Goal: Task Accomplishment & Management: Manage account settings

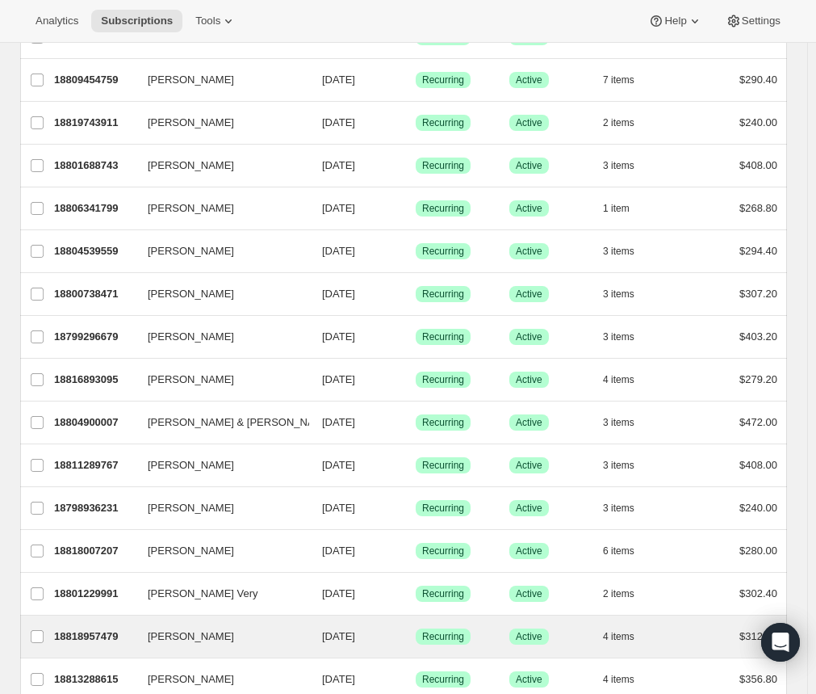
scroll to position [1725, 0]
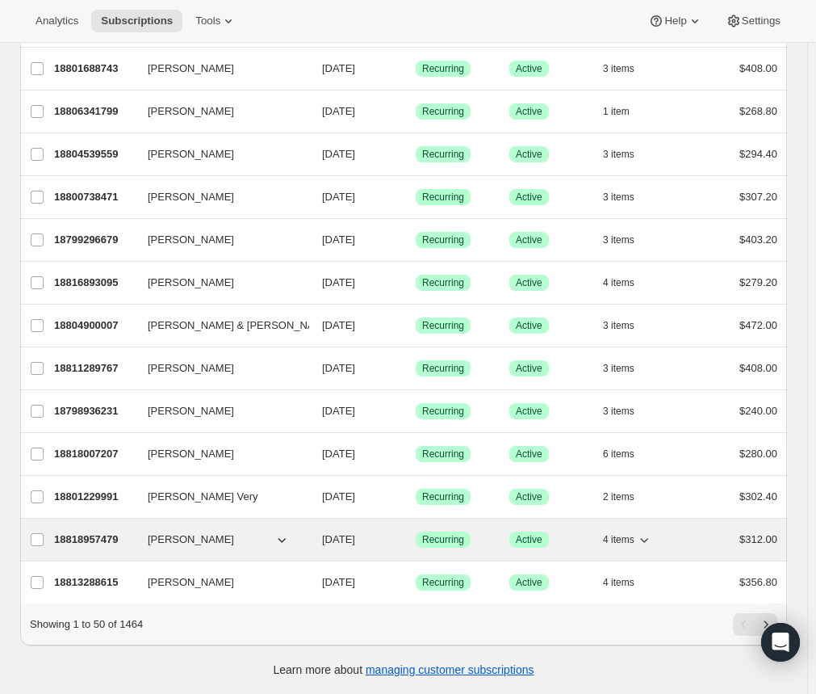
click at [196, 535] on span "[PERSON_NAME]" at bounding box center [191, 539] width 86 height 16
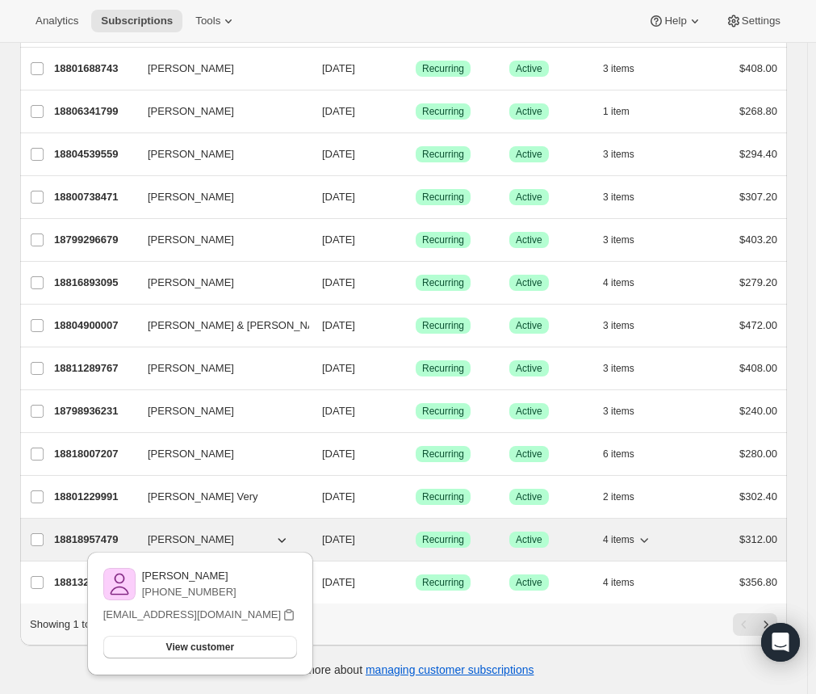
click at [166, 531] on span "[PERSON_NAME]" at bounding box center [191, 539] width 86 height 16
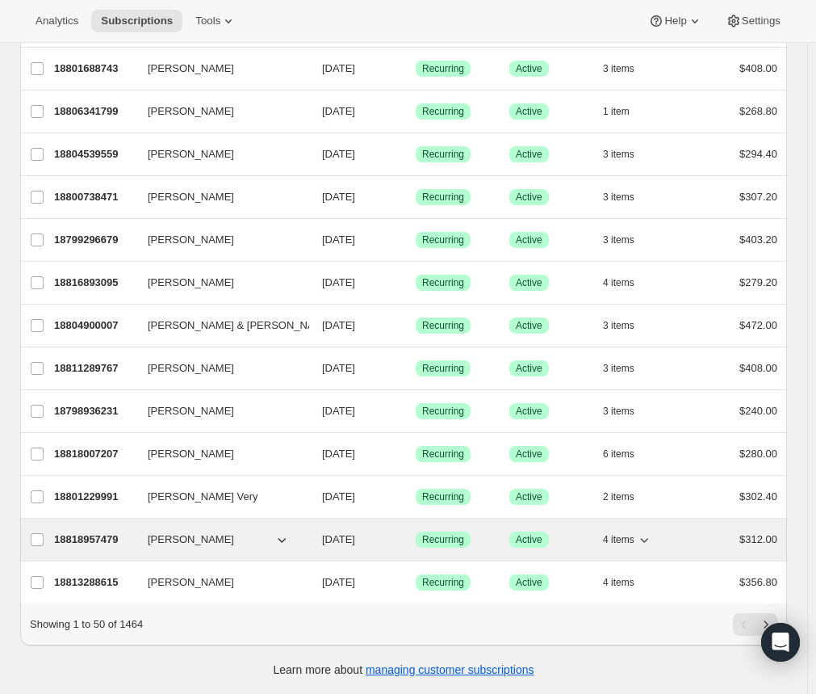
click at [100, 531] on p "18818957479" at bounding box center [94, 539] width 81 height 16
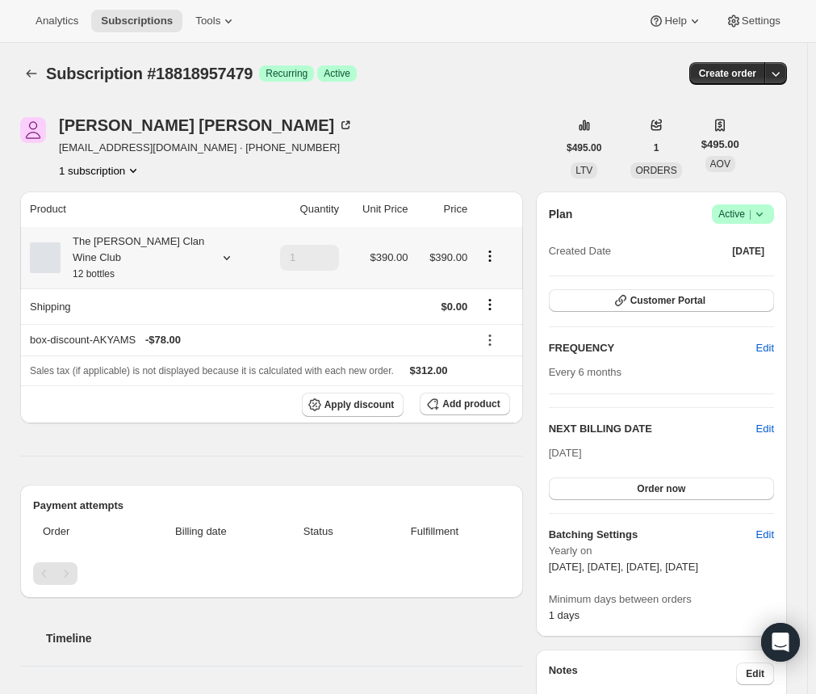
click at [229, 259] on div "The [PERSON_NAME] Clan Wine Club 12 bottles" at bounding box center [142, 257] width 224 height 48
click at [229, 256] on icon at bounding box center [227, 258] width 6 height 4
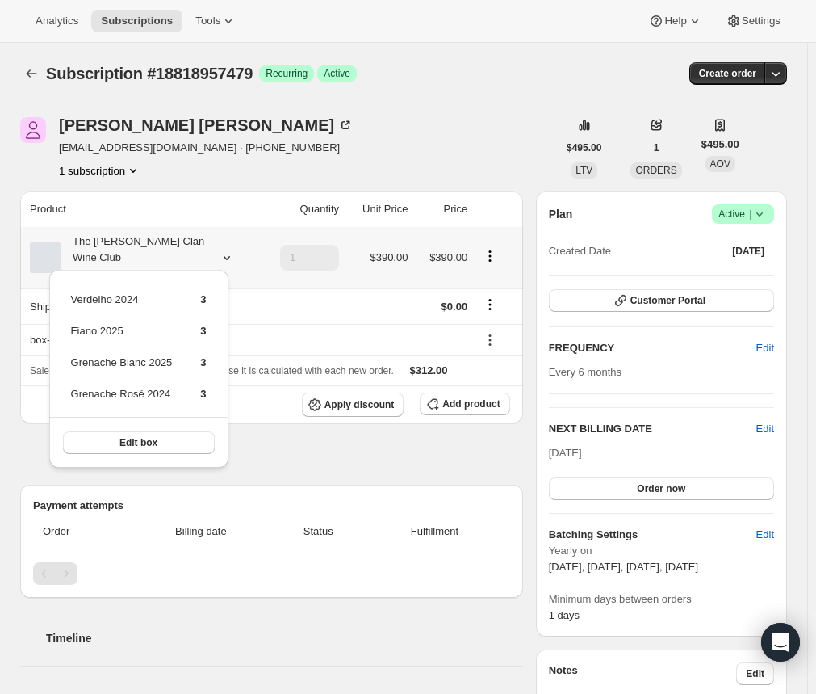
click at [229, 256] on icon at bounding box center [227, 258] width 6 height 4
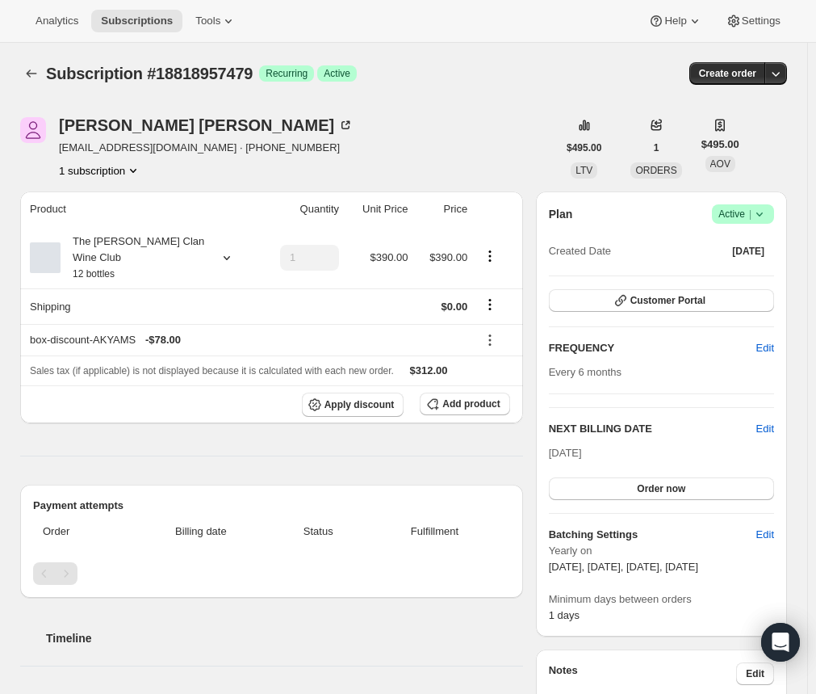
click at [373, 160] on div "[PERSON_NAME] [PERSON_NAME][EMAIL_ADDRESS][DOMAIN_NAME] · [PHONE_NUMBER] 1 subs…" at bounding box center [288, 147] width 537 height 61
click at [229, 250] on icon at bounding box center [227, 258] width 16 height 16
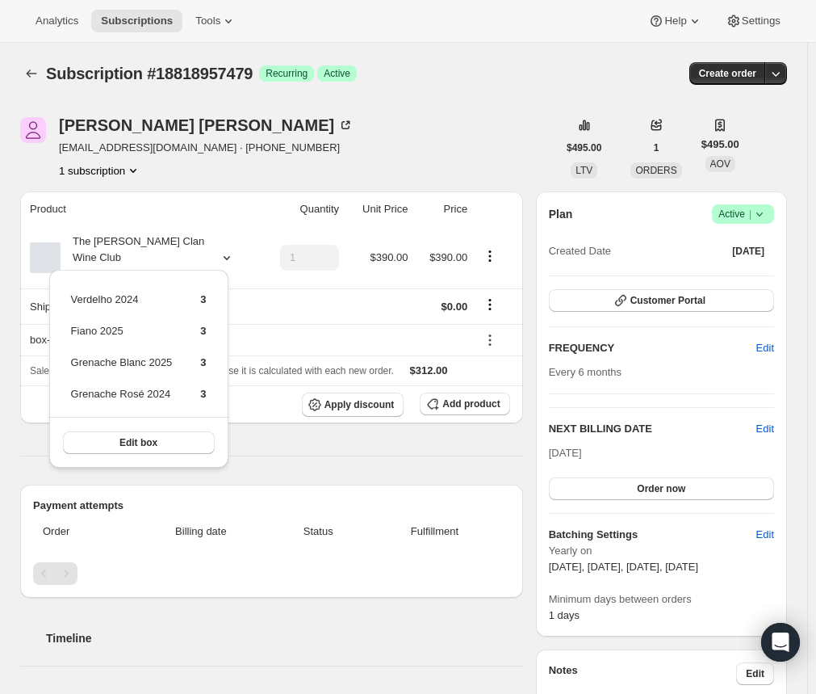
click at [353, 131] on div "[PERSON_NAME] [PERSON_NAME][EMAIL_ADDRESS][DOMAIN_NAME] · [PHONE_NUMBER] 1 subs…" at bounding box center [288, 147] width 537 height 61
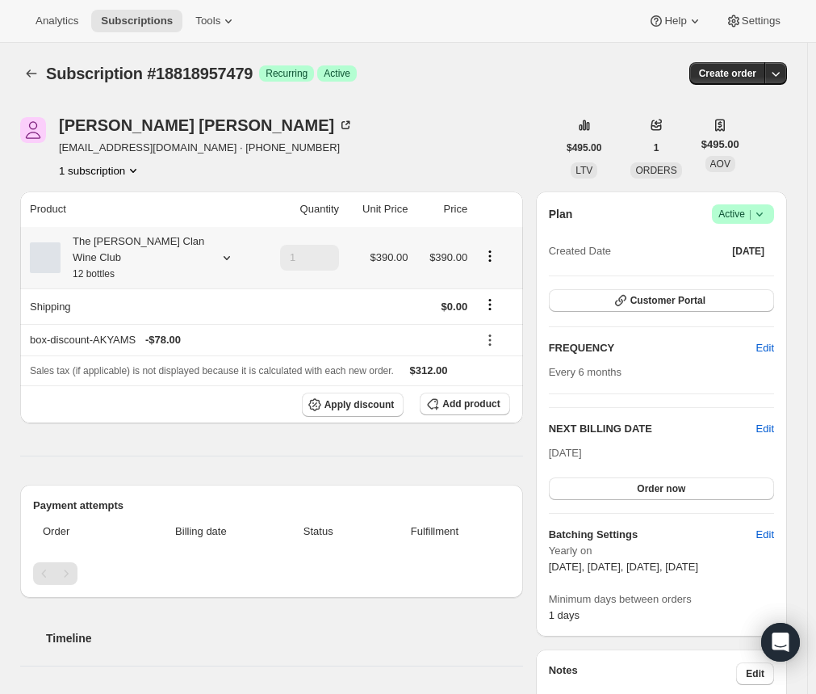
click at [238, 254] on div "The [PERSON_NAME] Clan Wine Club 12 bottles" at bounding box center [142, 257] width 224 height 48
click at [228, 258] on div "The [PERSON_NAME] Clan Wine Club 12 bottles" at bounding box center [142, 257] width 224 height 48
click at [228, 251] on icon at bounding box center [227, 258] width 16 height 16
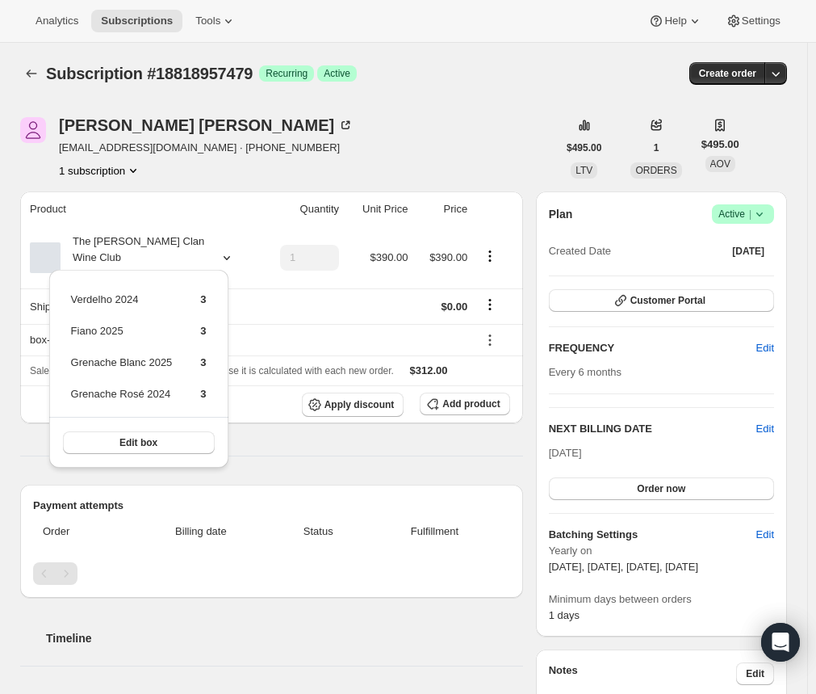
click at [319, 151] on div "[PERSON_NAME] [PERSON_NAME][EMAIL_ADDRESS][DOMAIN_NAME] · [PHONE_NUMBER] 1 subs…" at bounding box center [288, 147] width 537 height 61
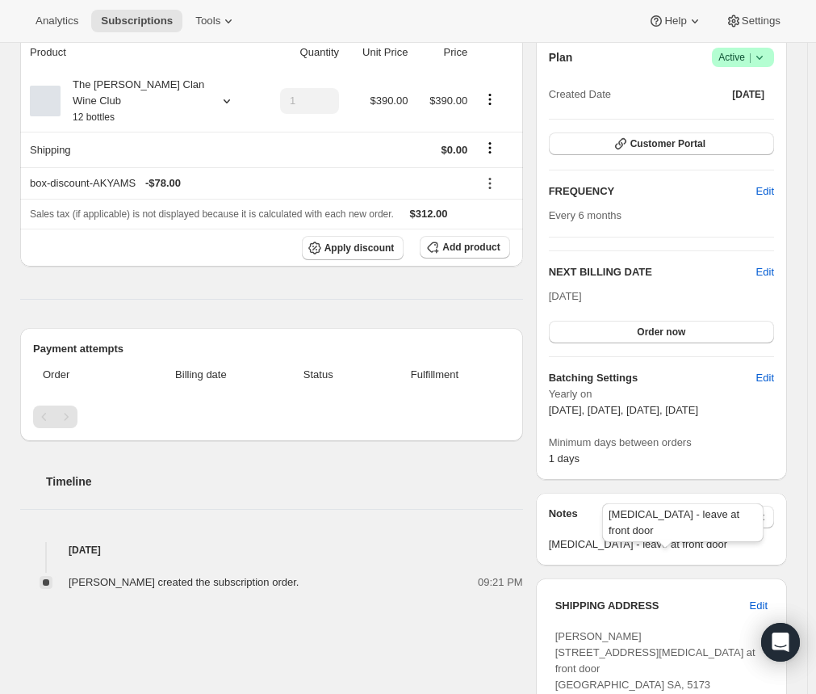
scroll to position [162, 0]
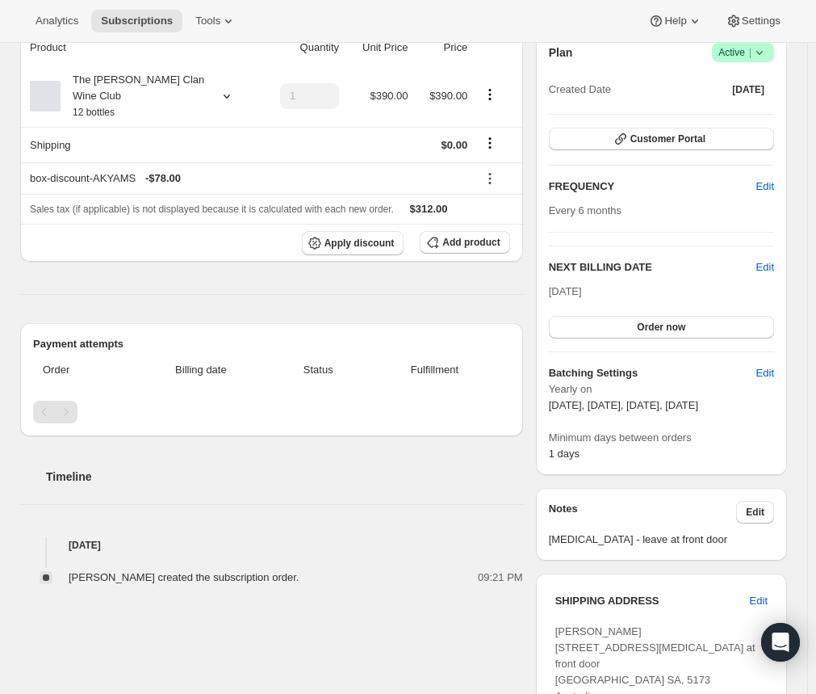
drag, startPoint x: 716, startPoint y: 401, endPoint x: 543, endPoint y: 405, distance: 173.7
click at [539, 405] on div "[PERSON_NAME] [PERSON_NAME][EMAIL_ADDRESS][DOMAIN_NAME] · [PHONE_NUMBER] 1 subs…" at bounding box center [397, 579] width 780 height 1299
click at [774, 269] on span "Edit" at bounding box center [766, 267] width 18 height 16
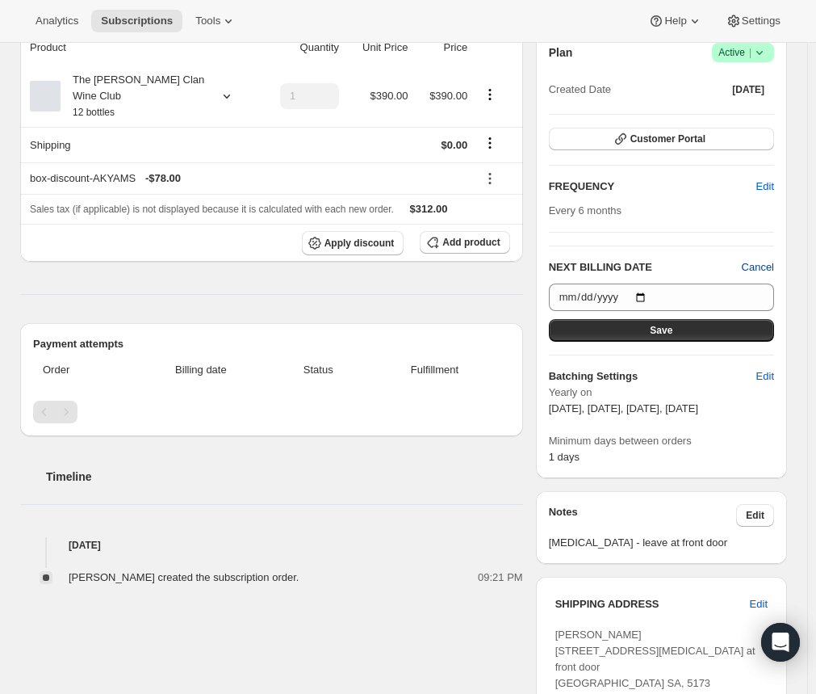
click at [757, 264] on span "Cancel" at bounding box center [758, 267] width 32 height 16
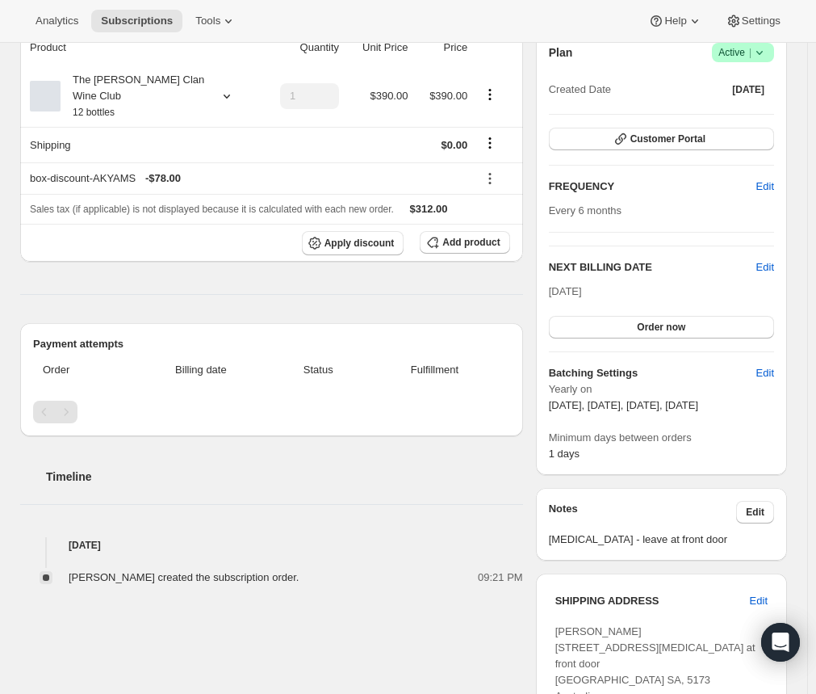
click at [715, 368] on h6 "Batching Settings" at bounding box center [653, 373] width 208 height 16
click at [770, 363] on button "Edit" at bounding box center [765, 373] width 37 height 26
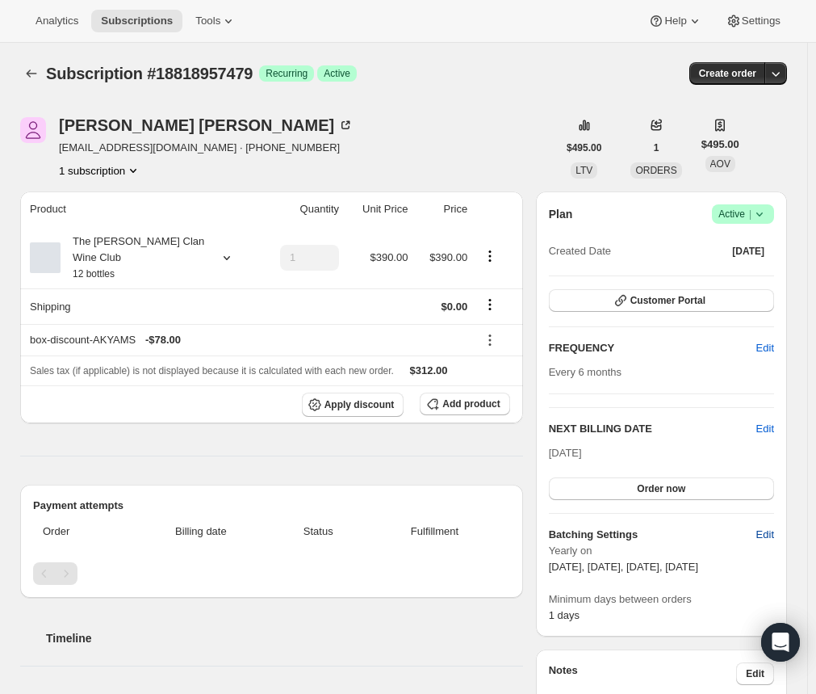
select select "YEARDAY"
select select "2"
select select "5"
select select "8"
select select "11"
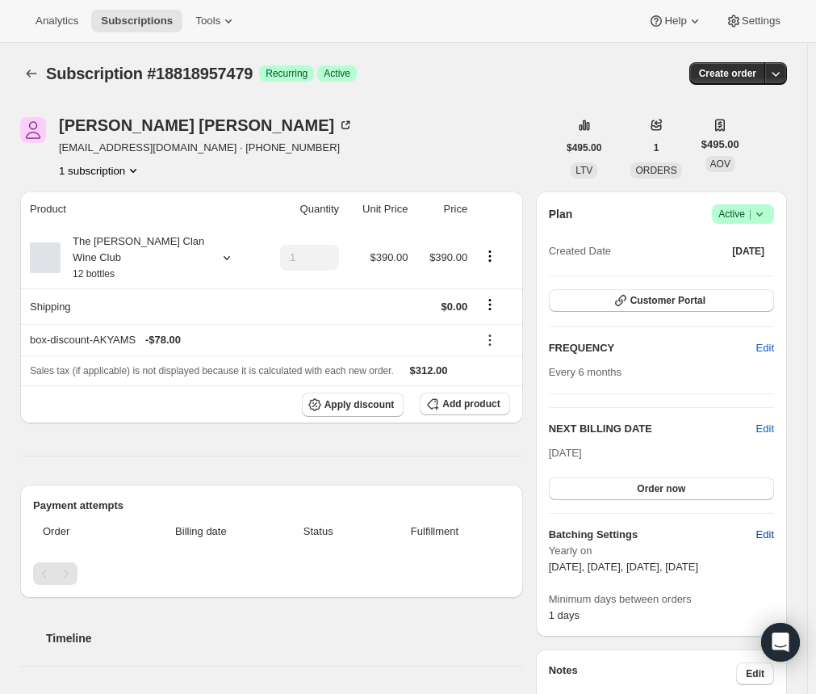
select select "3"
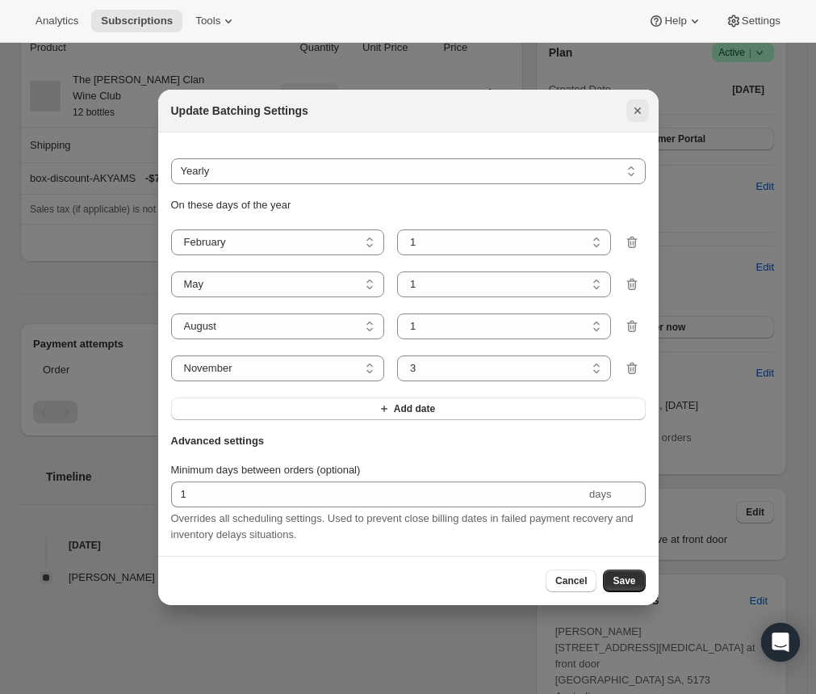
click at [633, 108] on icon "Close" at bounding box center [638, 111] width 16 height 16
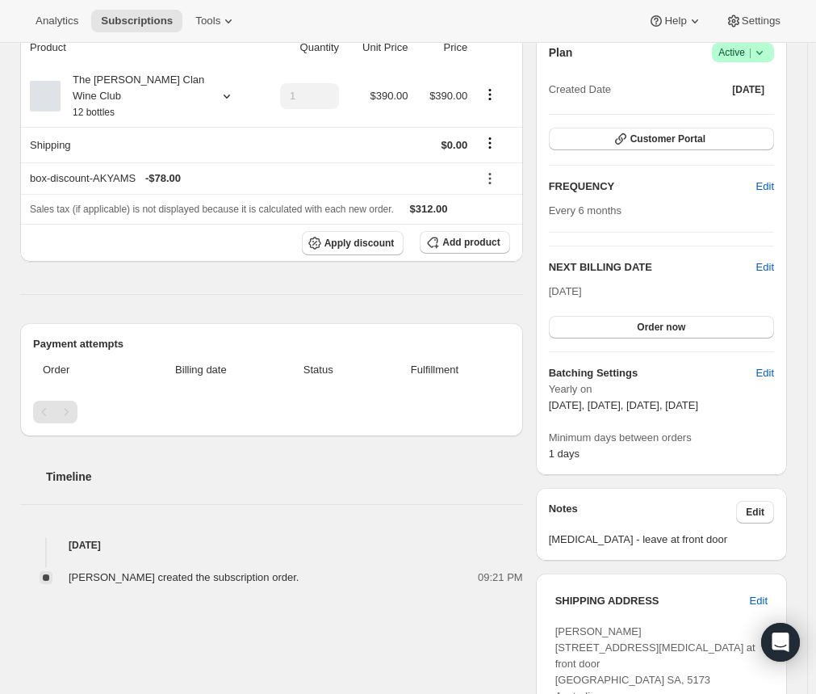
click at [737, 296] on div "[DATE] Order now" at bounding box center [661, 310] width 225 height 55
click at [757, 266] on h2 "NEXT BILLING DATE" at bounding box center [653, 267] width 208 height 16
click at [767, 266] on span "Edit" at bounding box center [766, 267] width 18 height 16
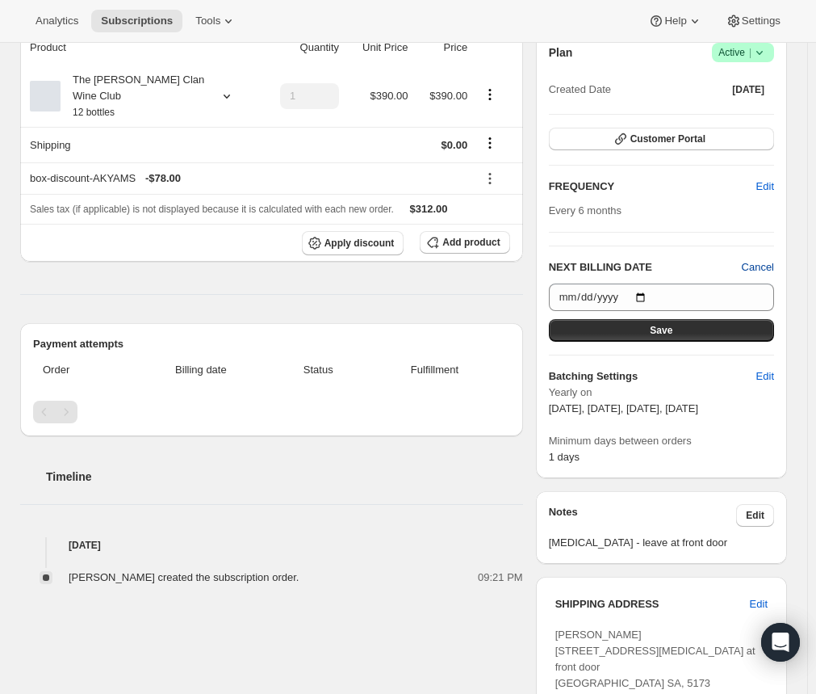
click at [757, 259] on span "Cancel" at bounding box center [758, 267] width 32 height 16
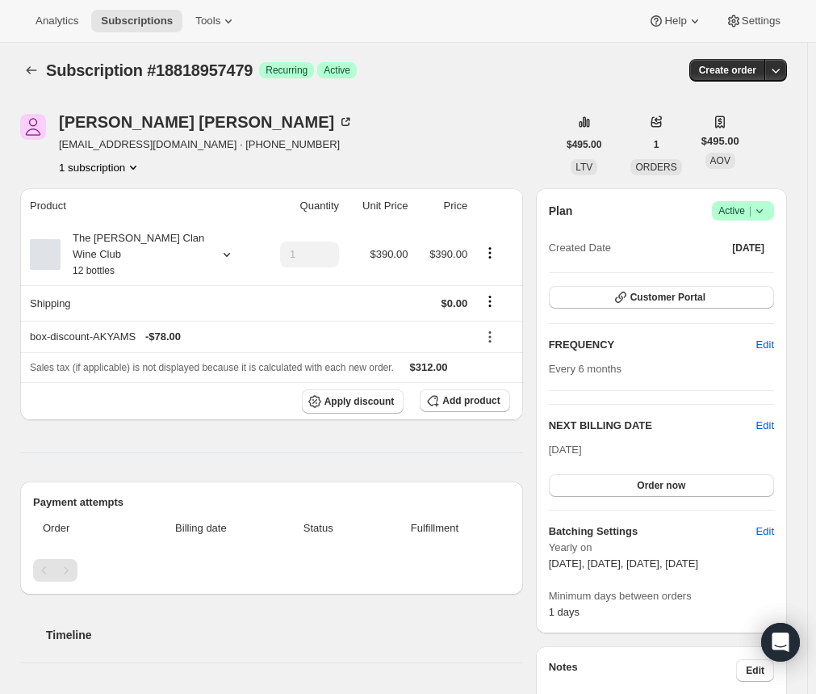
scroll to position [0, 0]
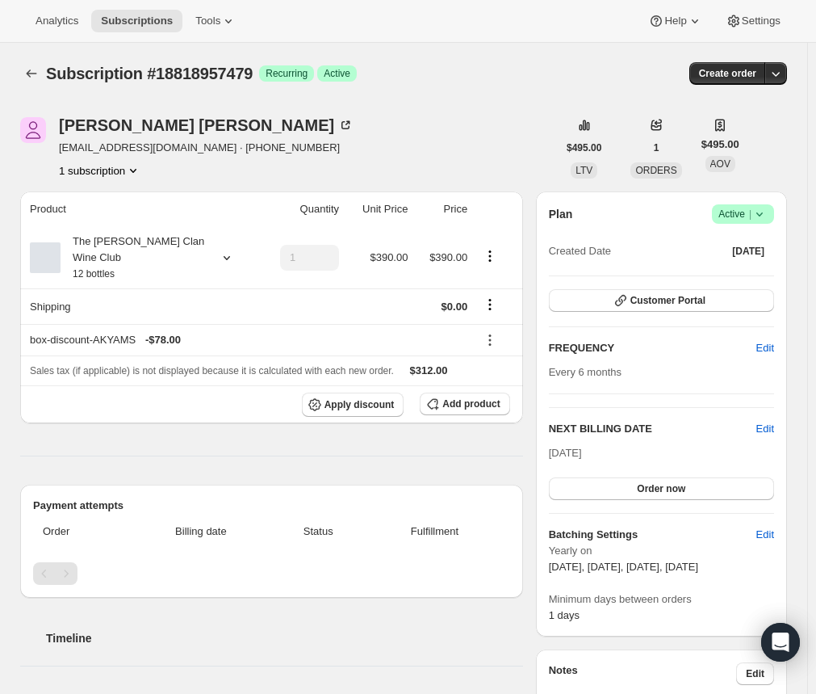
click at [767, 223] on span "Success Active |" at bounding box center [743, 213] width 62 height 19
click at [619, 200] on div "Plan Success Active | Created Date [DATE] Customer Portal FREQUENCY Edit Every …" at bounding box center [661, 413] width 251 height 445
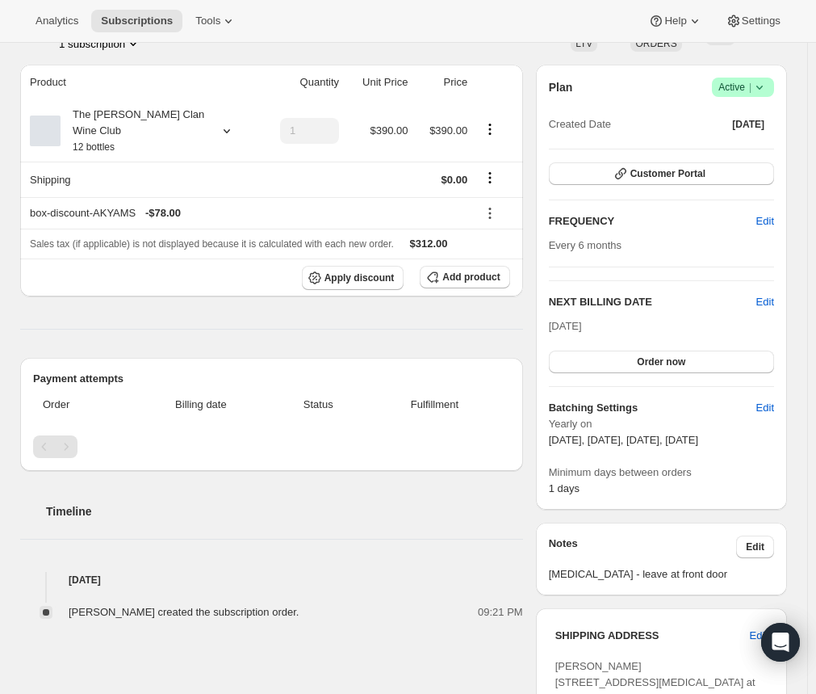
scroll to position [162, 0]
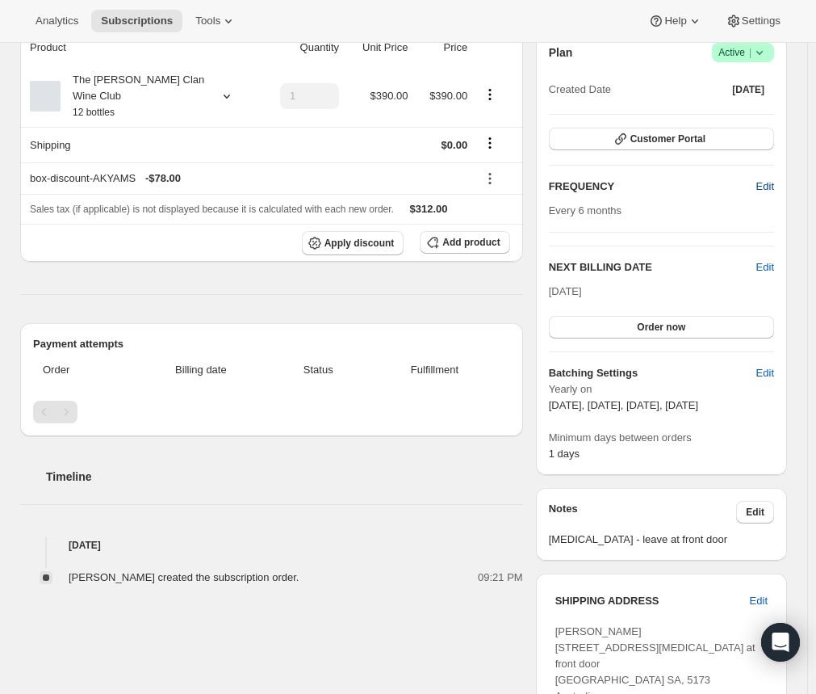
click at [759, 186] on button "Edit" at bounding box center [765, 187] width 37 height 26
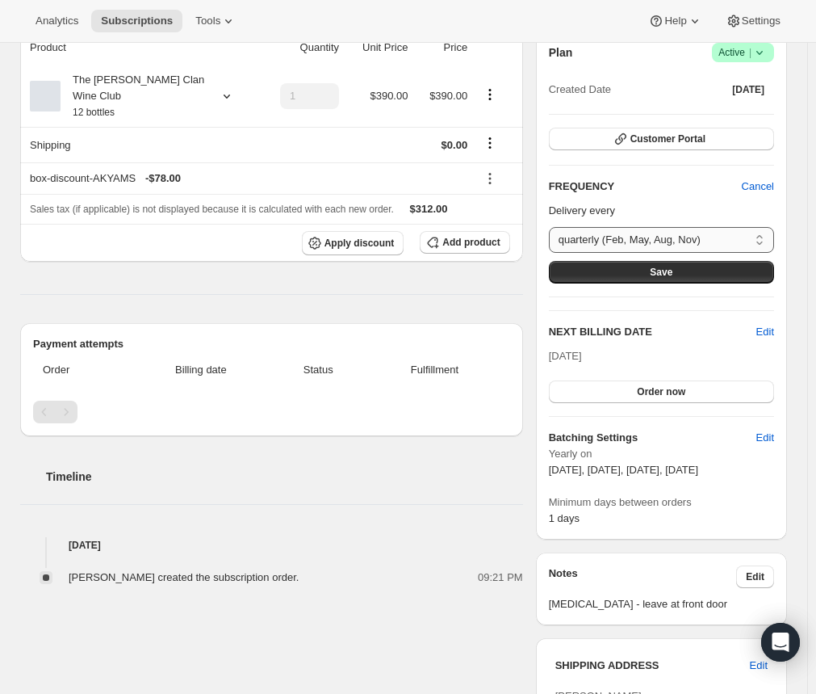
click at [699, 240] on select "quarterly (Feb, May, Aug, Nov) Custom..." at bounding box center [661, 240] width 225 height 26
click at [512, 285] on div "Product Quantity Unit Price Price The [PERSON_NAME] Clan Wine Club 12 bottles 1…" at bounding box center [271, 308] width 503 height 556
click at [758, 180] on span "Cancel" at bounding box center [758, 186] width 32 height 16
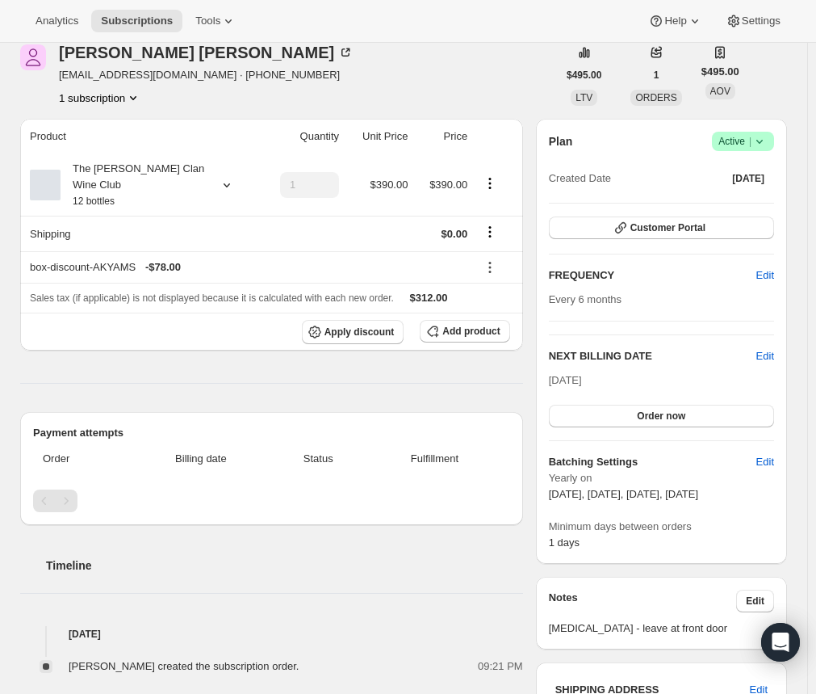
scroll to position [0, 0]
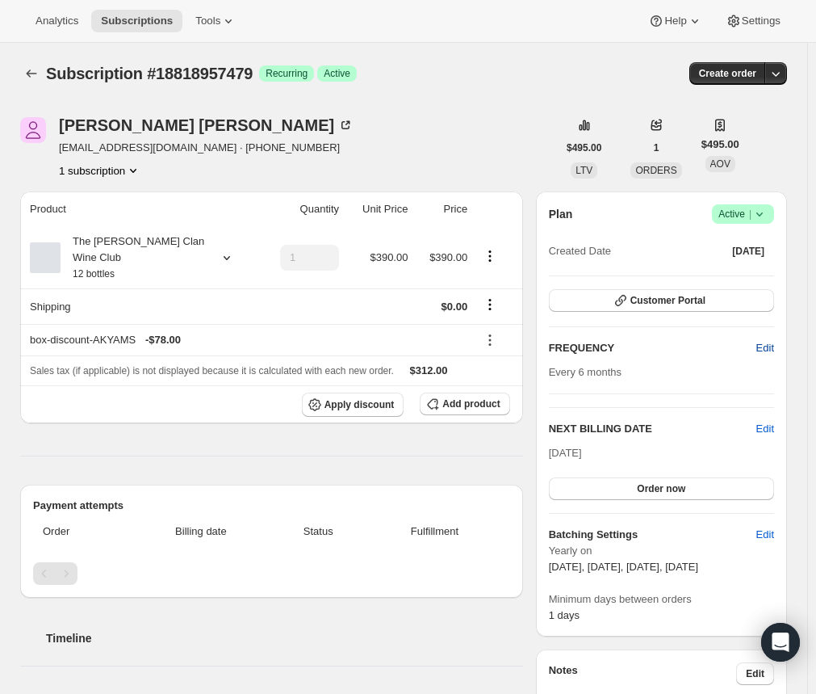
click at [770, 340] on span "Edit" at bounding box center [766, 348] width 18 height 16
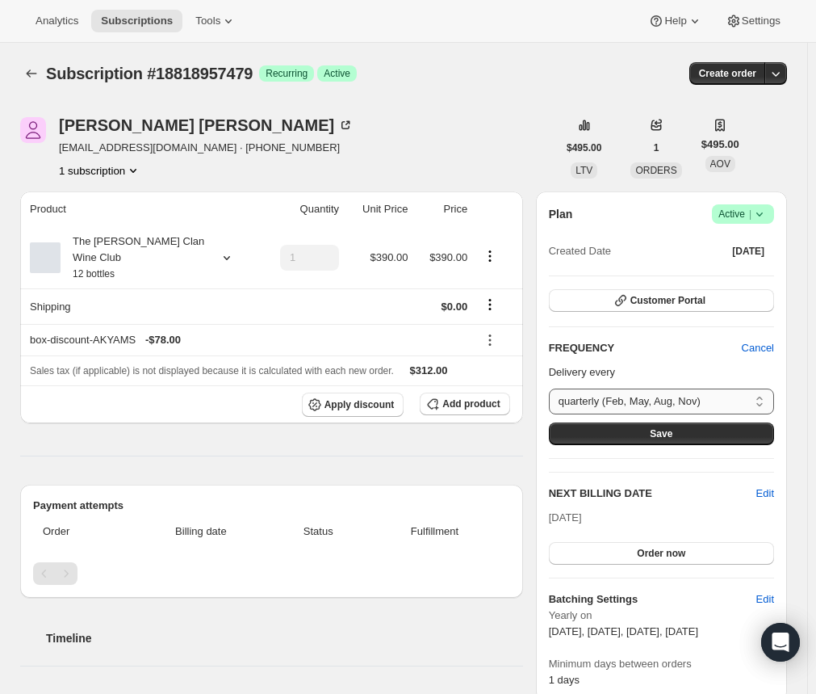
click at [762, 405] on select "quarterly (Feb, May, Aug, Nov) Custom..." at bounding box center [661, 401] width 225 height 26
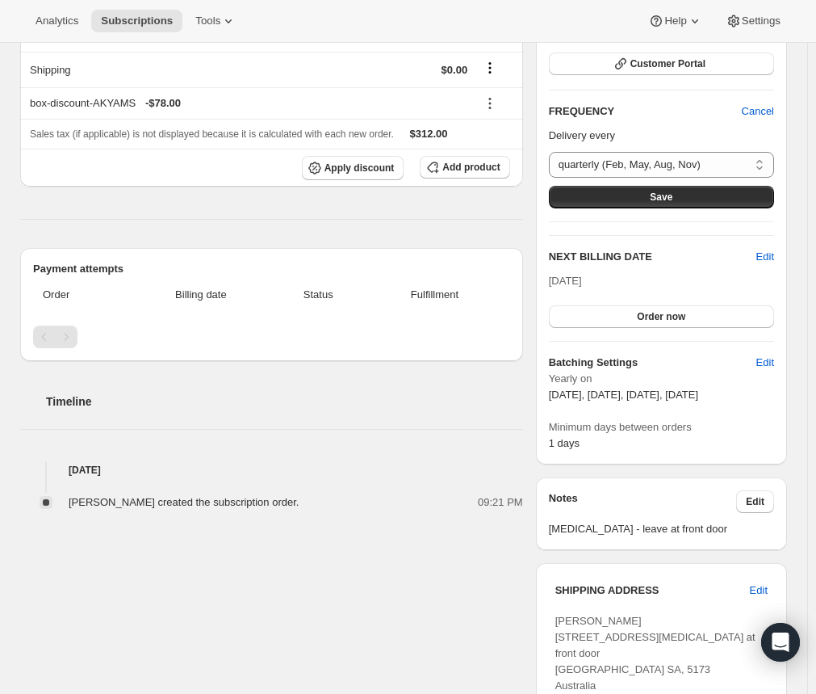
scroll to position [242, 0]
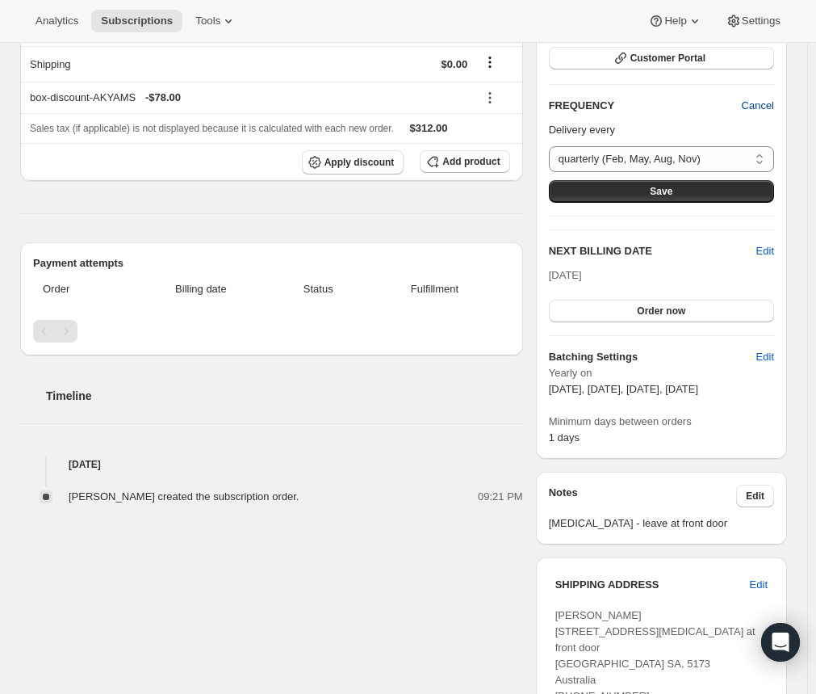
click at [774, 104] on span "Cancel" at bounding box center [758, 106] width 32 height 16
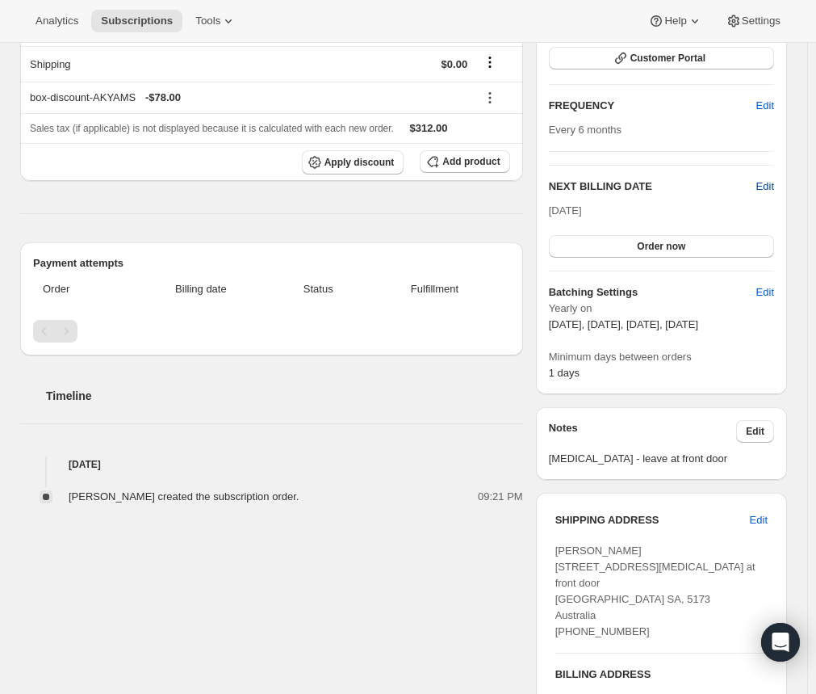
click at [765, 178] on span "Edit" at bounding box center [766, 186] width 18 height 16
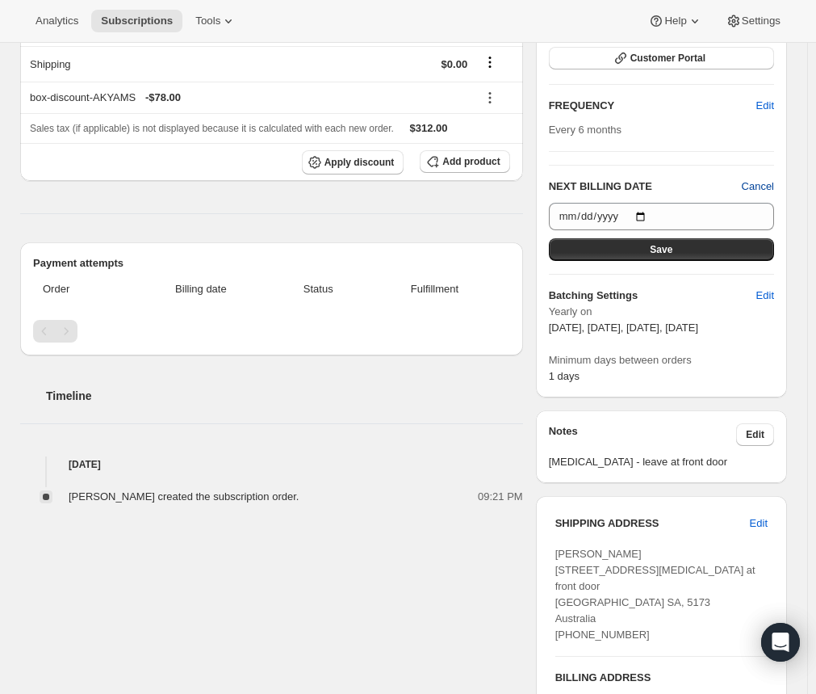
click at [768, 188] on span "Cancel" at bounding box center [758, 186] width 32 height 16
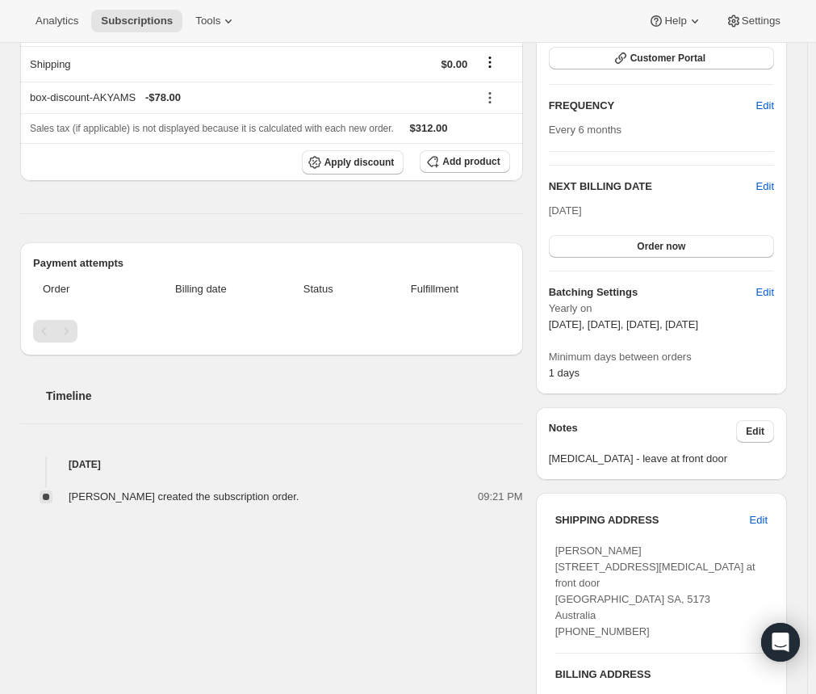
click at [414, 632] on div "[PERSON_NAME] [PERSON_NAME][EMAIL_ADDRESS][DOMAIN_NAME] · [PHONE_NUMBER] 1 subs…" at bounding box center [397, 498] width 780 height 1299
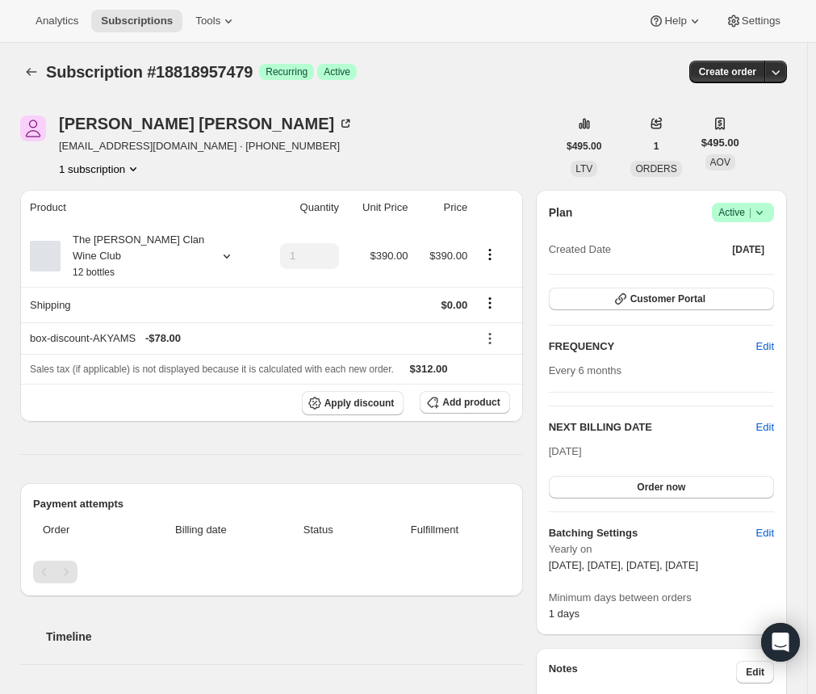
scroll to position [0, 0]
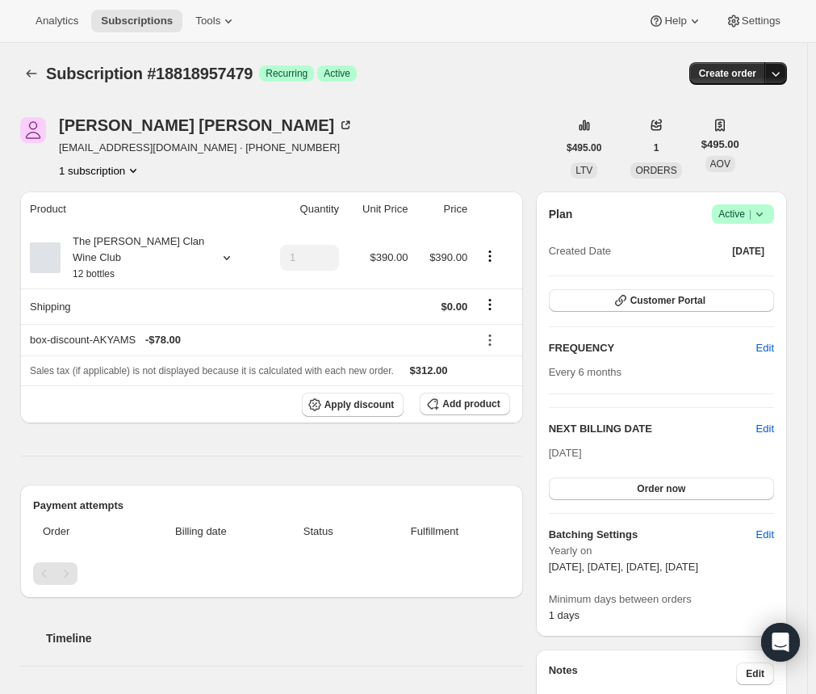
click at [784, 72] on icon "button" at bounding box center [776, 73] width 16 height 16
click at [447, 86] on div "Subscription #18818957479. This page is ready Subscription #18818957479 Success…" at bounding box center [403, 73] width 767 height 61
click at [699, 295] on span "Customer Portal" at bounding box center [668, 300] width 75 height 13
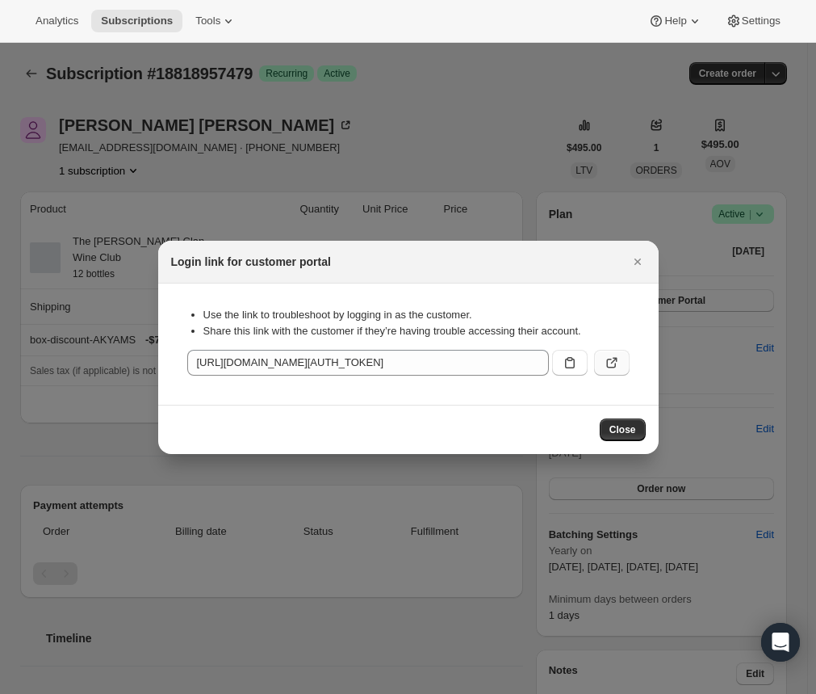
click at [611, 363] on icon ":rc3:" at bounding box center [612, 363] width 16 height 16
click at [639, 268] on icon "Close" at bounding box center [638, 262] width 16 height 16
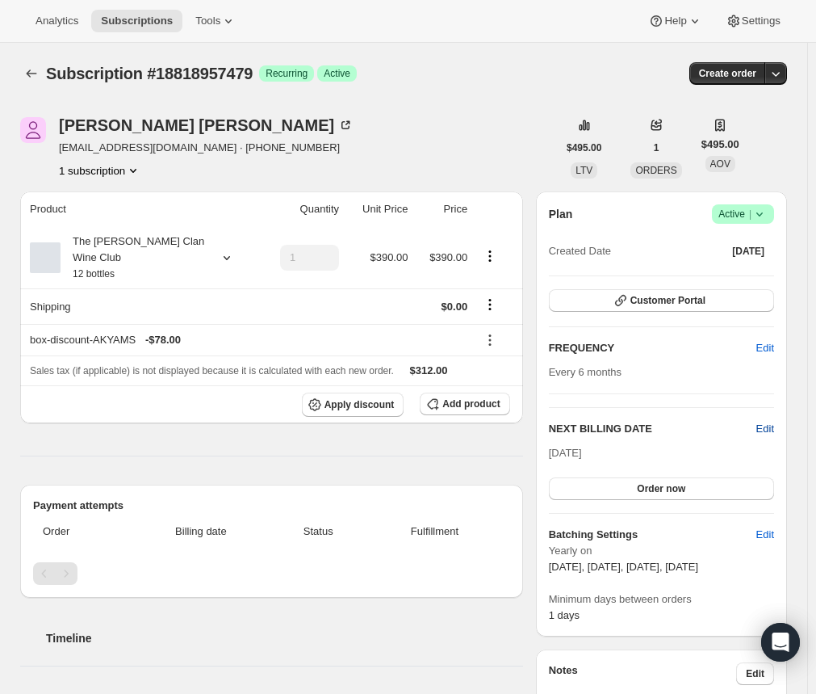
click at [771, 422] on span "Edit" at bounding box center [766, 429] width 18 height 16
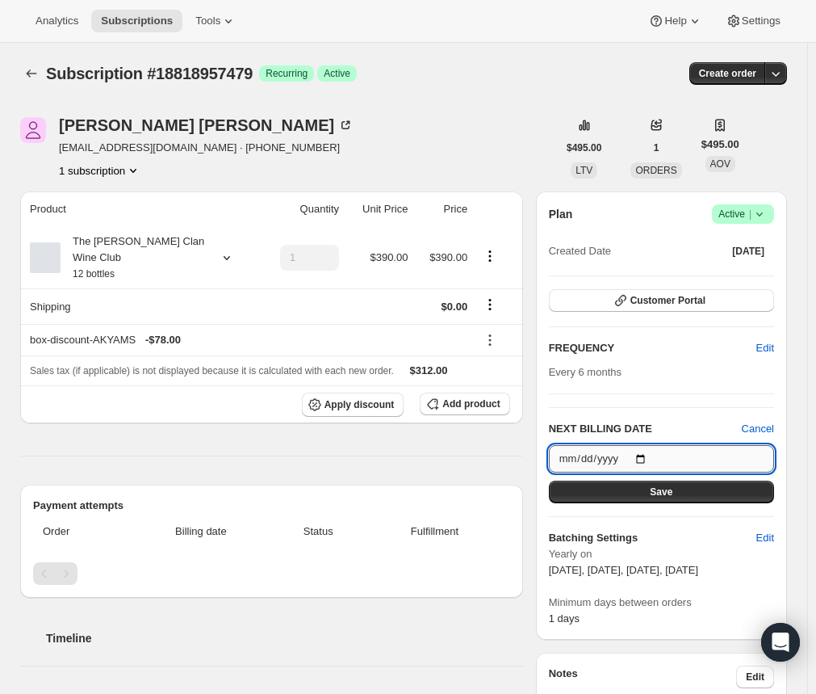
click at [648, 455] on input "[DATE]" at bounding box center [661, 458] width 225 height 27
type input "[DATE]"
click at [709, 417] on div "Plan Success Active | Created Date [DATE] Customer Portal FREQUENCY Edit Every …" at bounding box center [661, 415] width 225 height 422
click at [749, 431] on span "Cancel" at bounding box center [758, 429] width 32 height 16
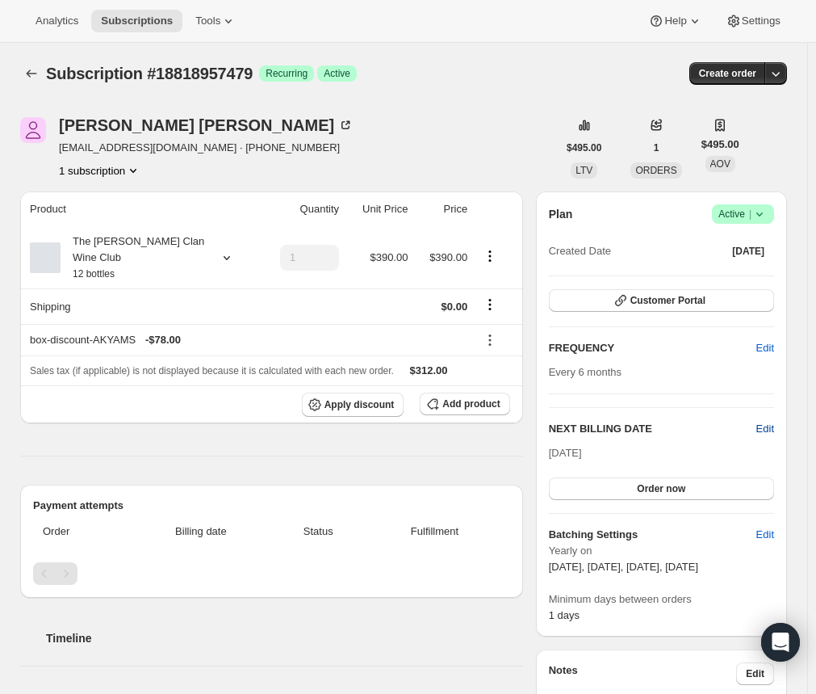
drag, startPoint x: 766, startPoint y: 417, endPoint x: 775, endPoint y: 423, distance: 11.2
click at [768, 418] on div "Plan Success Active | Created Date [DATE] Customer Portal FREQUENCY Edit Every …" at bounding box center [661, 413] width 225 height 419
click at [774, 427] on span "Edit" at bounding box center [766, 429] width 18 height 16
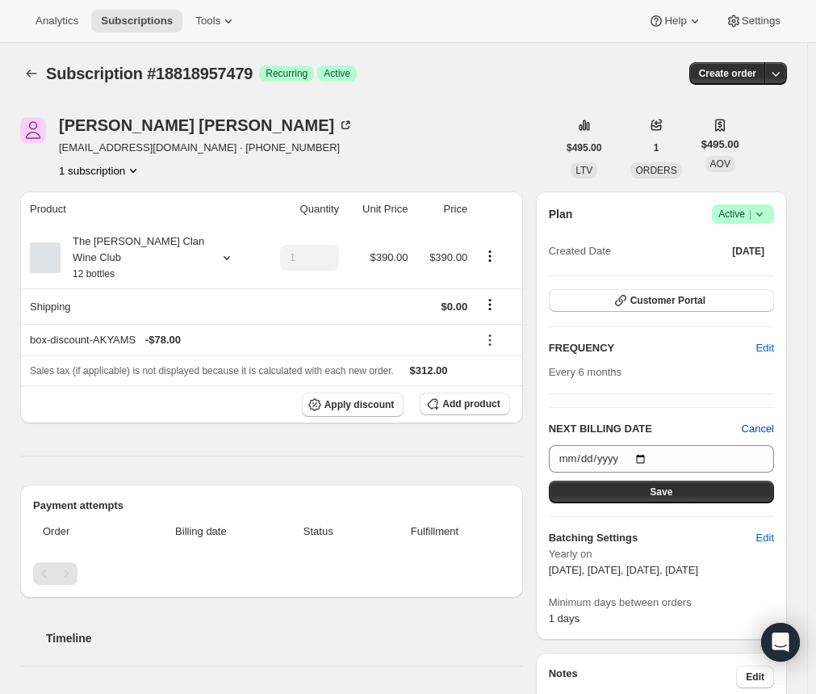
click at [753, 426] on span "Cancel" at bounding box center [758, 429] width 32 height 16
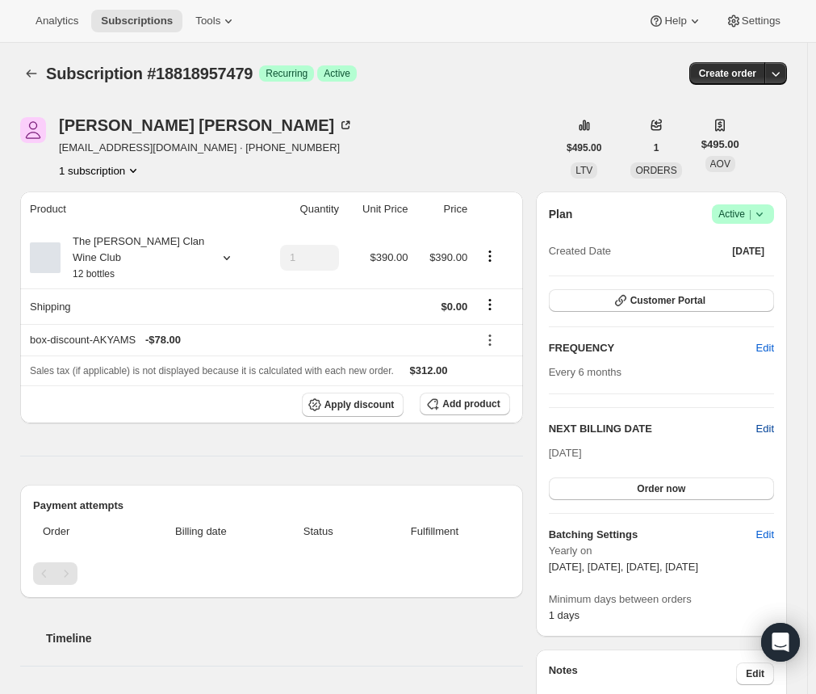
click at [770, 427] on span "Edit" at bounding box center [766, 429] width 18 height 16
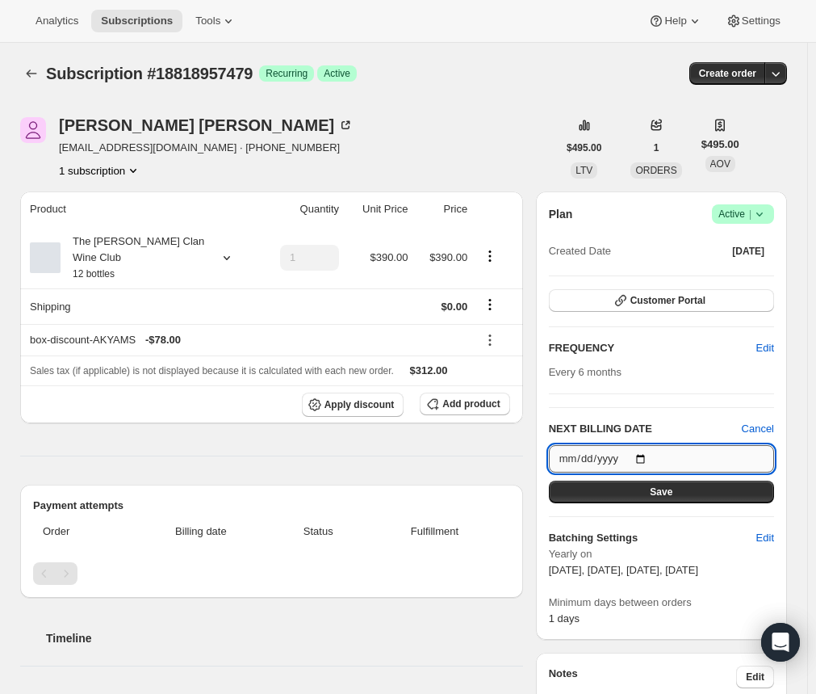
click at [648, 456] on input "[DATE]" at bounding box center [661, 458] width 225 height 27
type input "[DATE]"
click at [762, 427] on span "Cancel" at bounding box center [758, 429] width 32 height 16
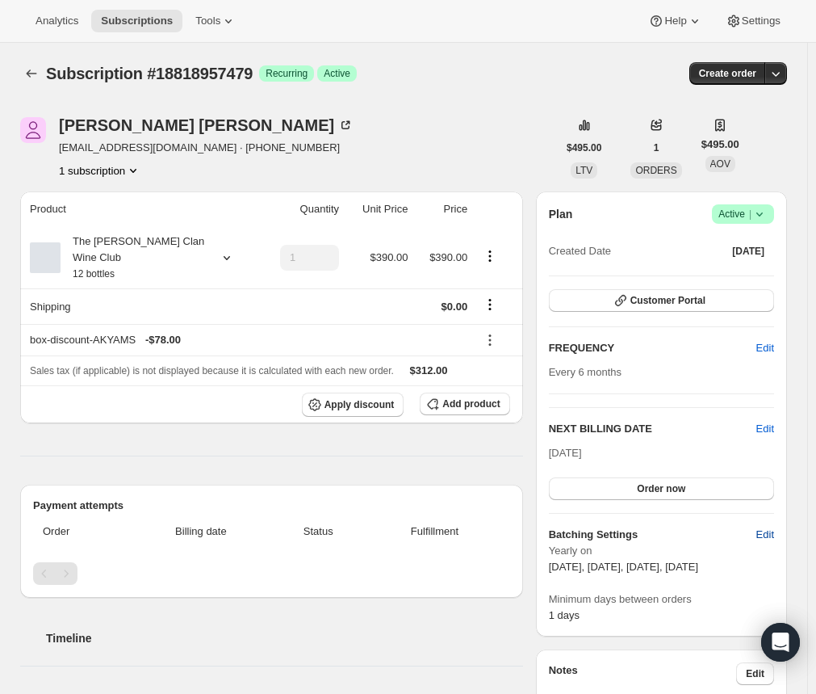
click at [774, 531] on span "Edit" at bounding box center [766, 535] width 18 height 16
select select "YEARDAY"
select select "2"
select select "5"
select select "8"
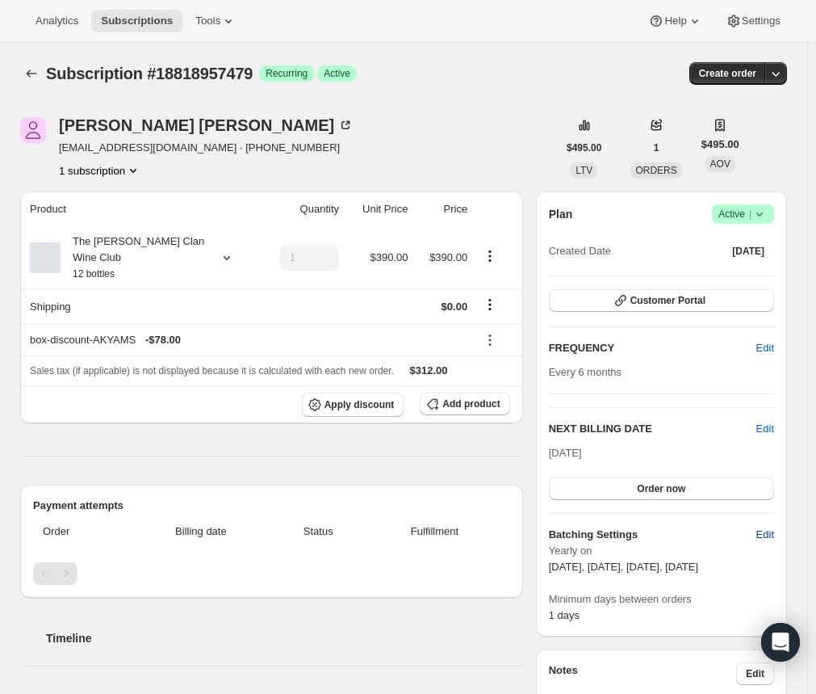
select select "11"
select select "3"
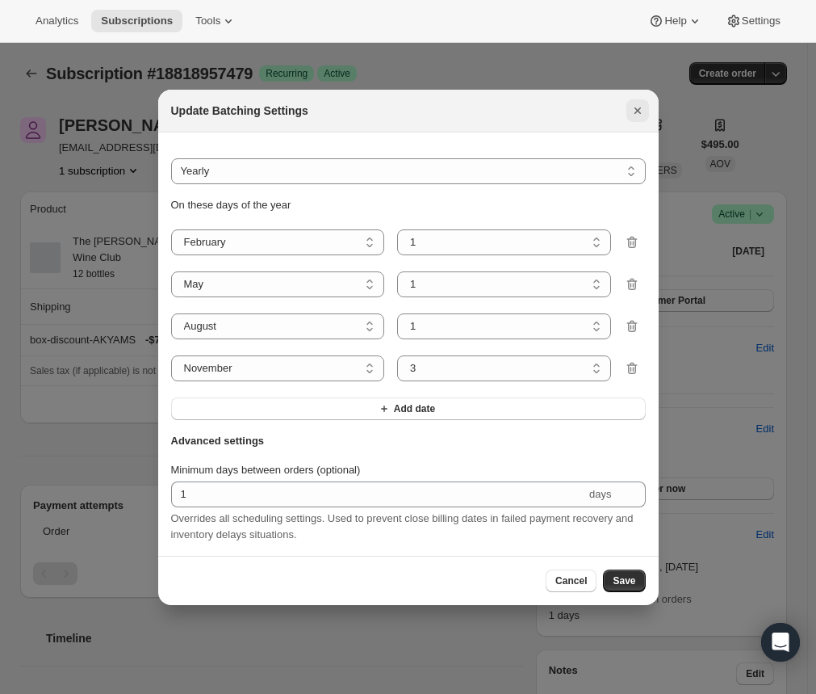
click at [644, 99] on button "Close" at bounding box center [638, 110] width 23 height 23
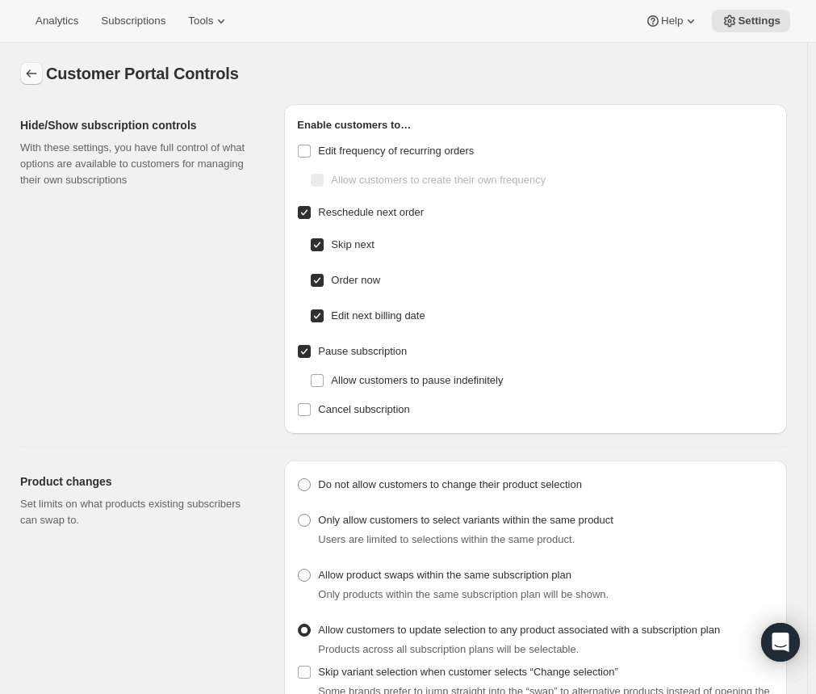
click at [32, 69] on icon "Settings" at bounding box center [31, 73] width 16 height 16
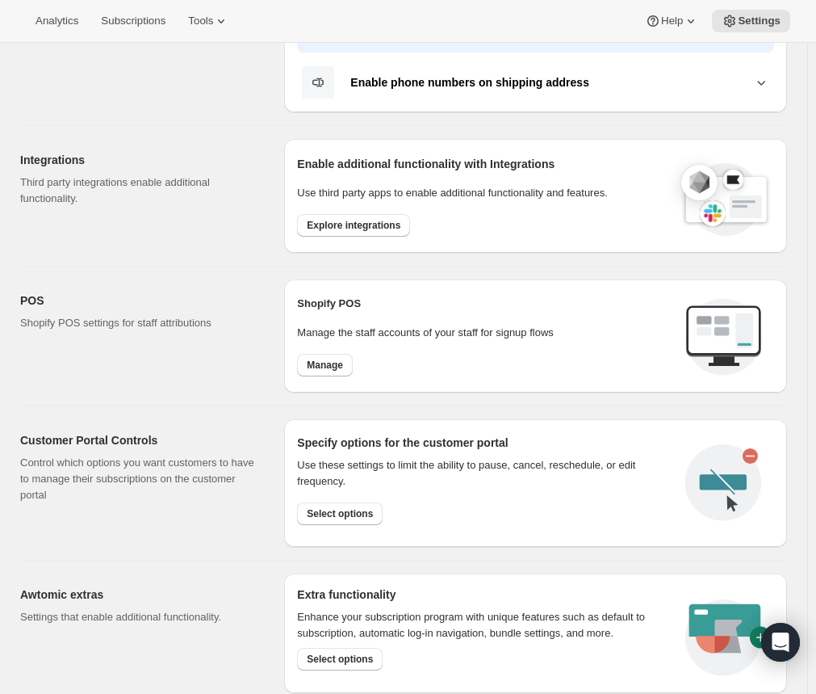
scroll to position [485, 0]
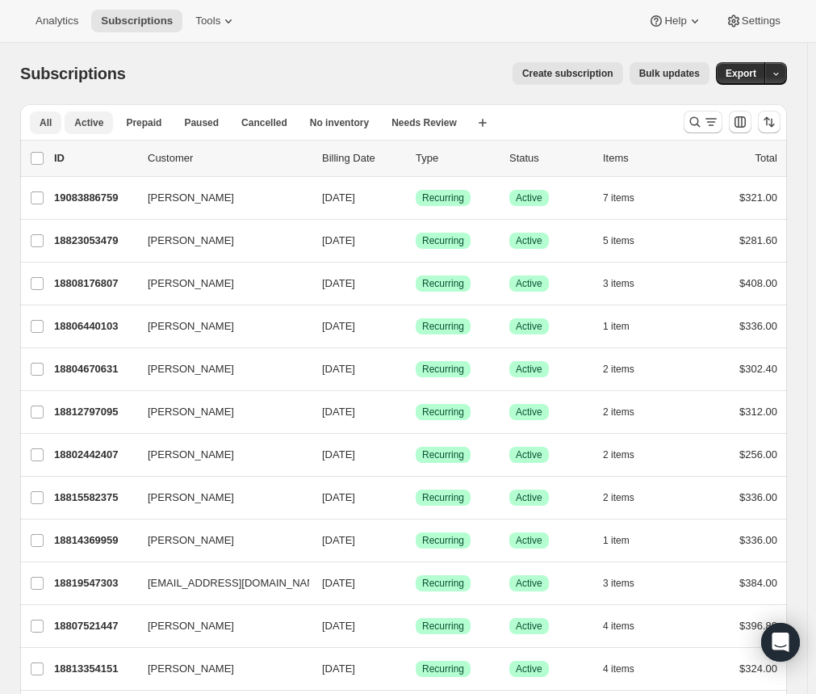
click at [86, 126] on span "Active" at bounding box center [88, 122] width 29 height 13
click at [711, 125] on icon "Search and filter results" at bounding box center [711, 122] width 16 height 16
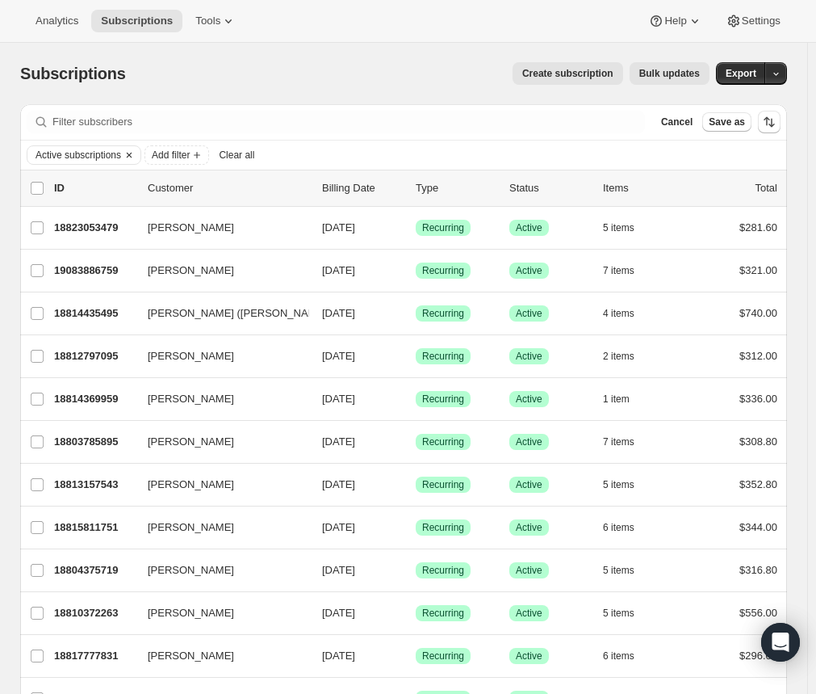
click at [103, 154] on span "Active subscriptions" at bounding box center [79, 155] width 86 height 13
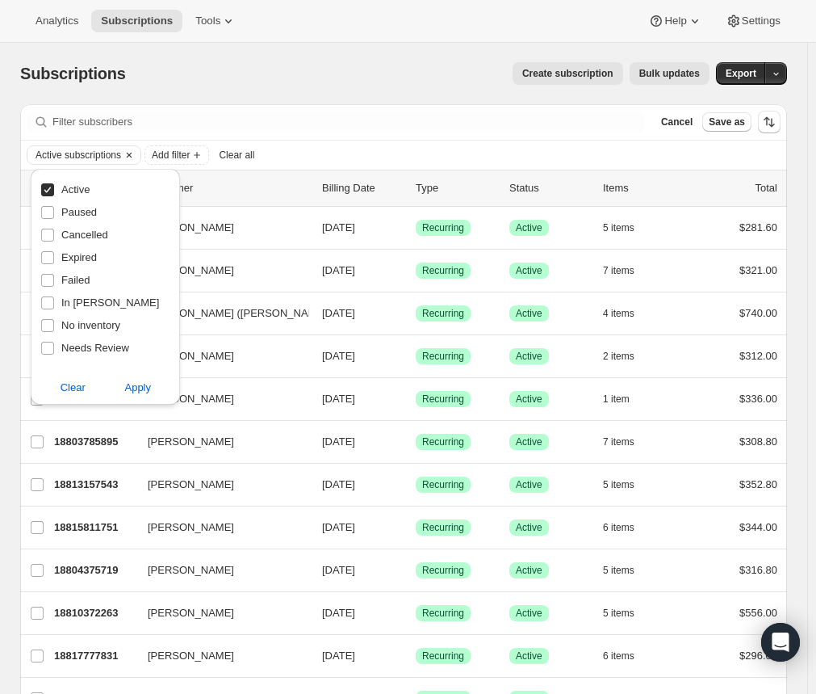
click at [103, 153] on span "Active subscriptions" at bounding box center [79, 155] width 86 height 13
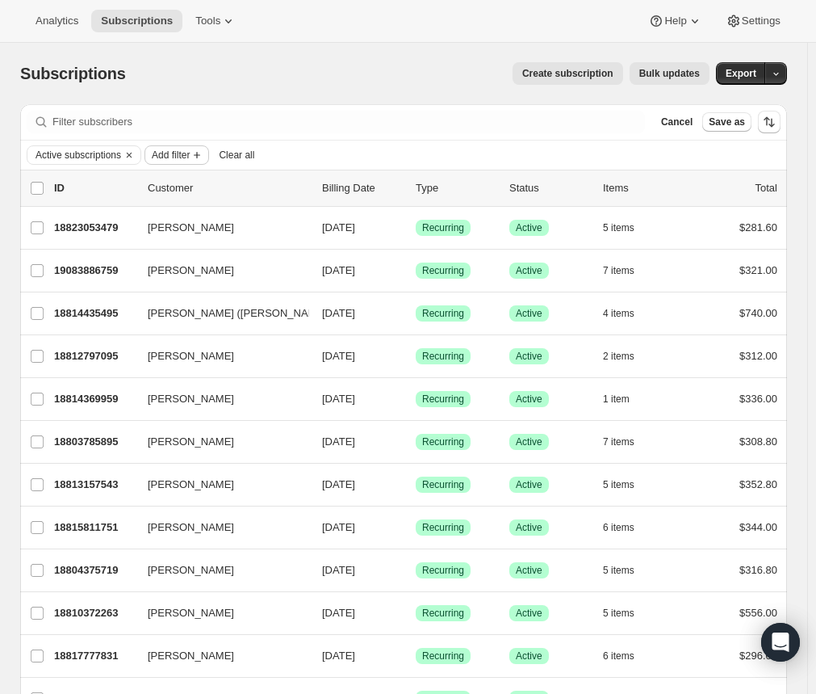
click at [190, 156] on span "Add filter" at bounding box center [171, 155] width 38 height 13
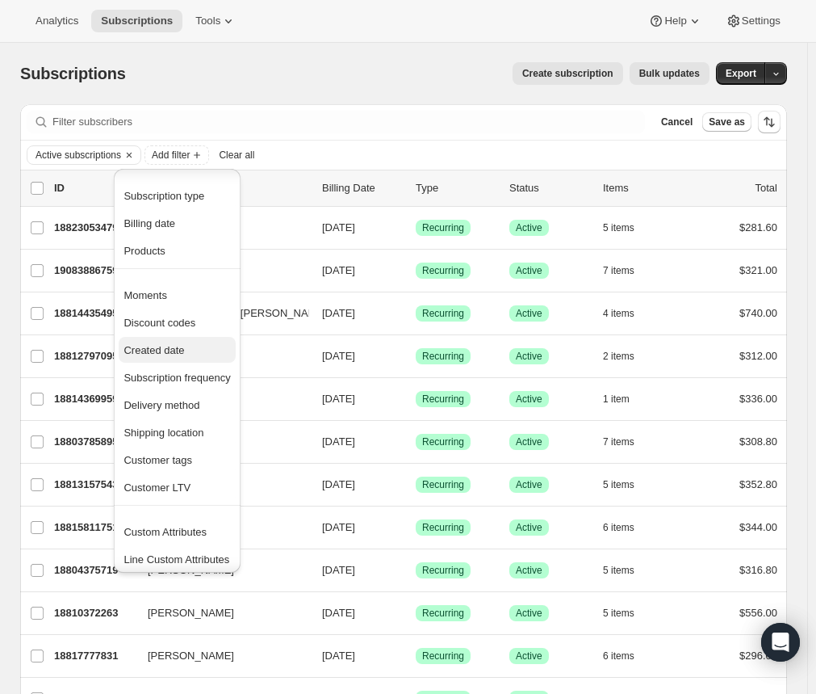
scroll to position [4, 0]
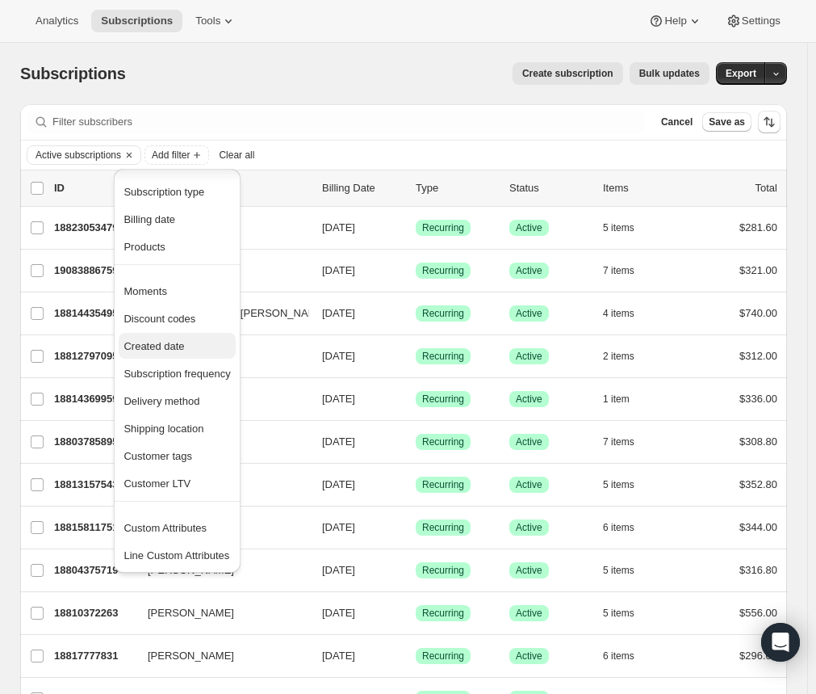
click at [169, 351] on span "Created date" at bounding box center [154, 346] width 61 height 12
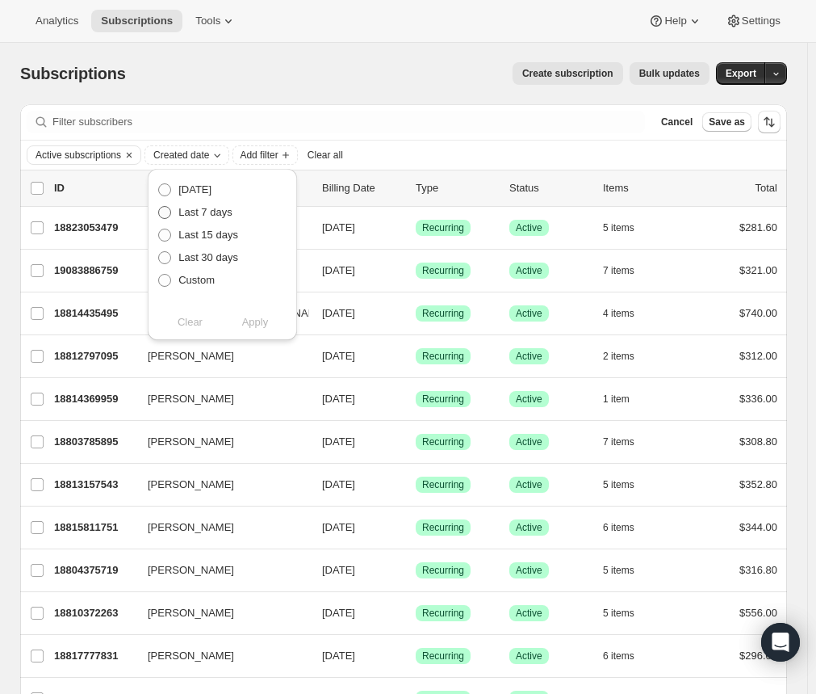
click at [217, 216] on span "Last 7 days" at bounding box center [205, 212] width 54 height 12
click at [159, 207] on input "Last 7 days" at bounding box center [158, 206] width 1 height 1
radio input "true"
click at [253, 325] on span "Apply" at bounding box center [255, 322] width 27 height 16
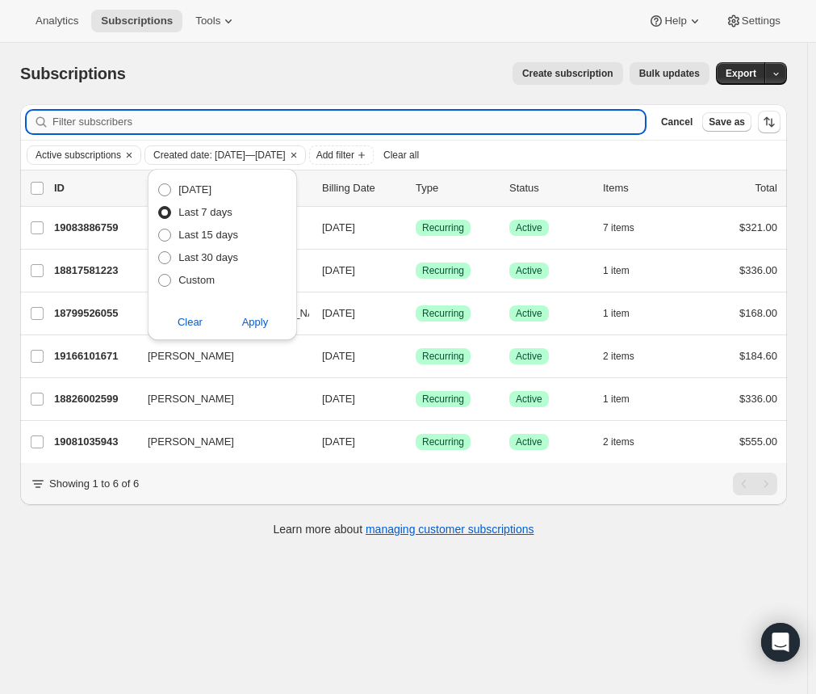
click at [347, 114] on input "Filter subscribers" at bounding box center [348, 122] width 593 height 23
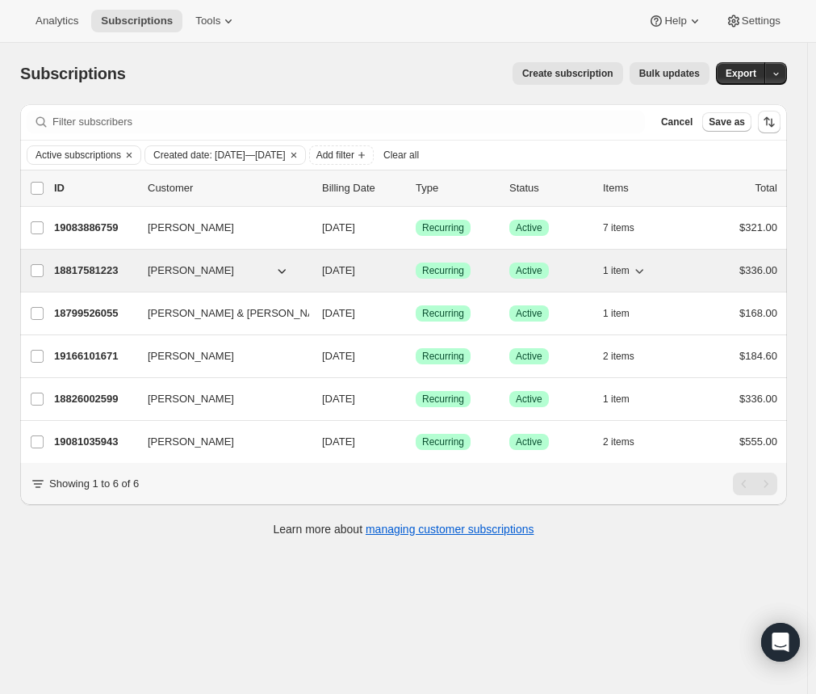
click at [77, 271] on p "18817581223" at bounding box center [94, 270] width 81 height 16
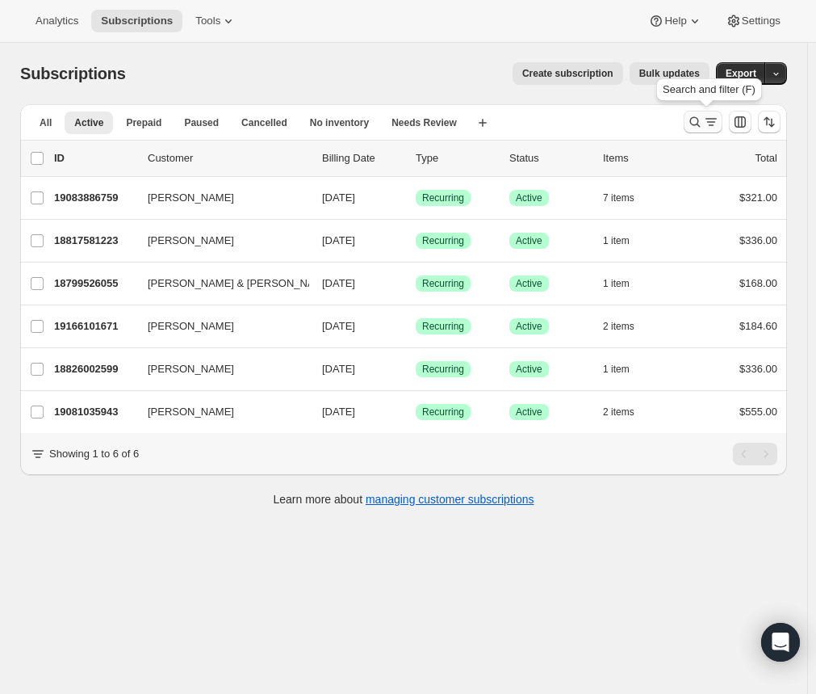
click at [717, 125] on icon "Search and filter results" at bounding box center [711, 122] width 16 height 16
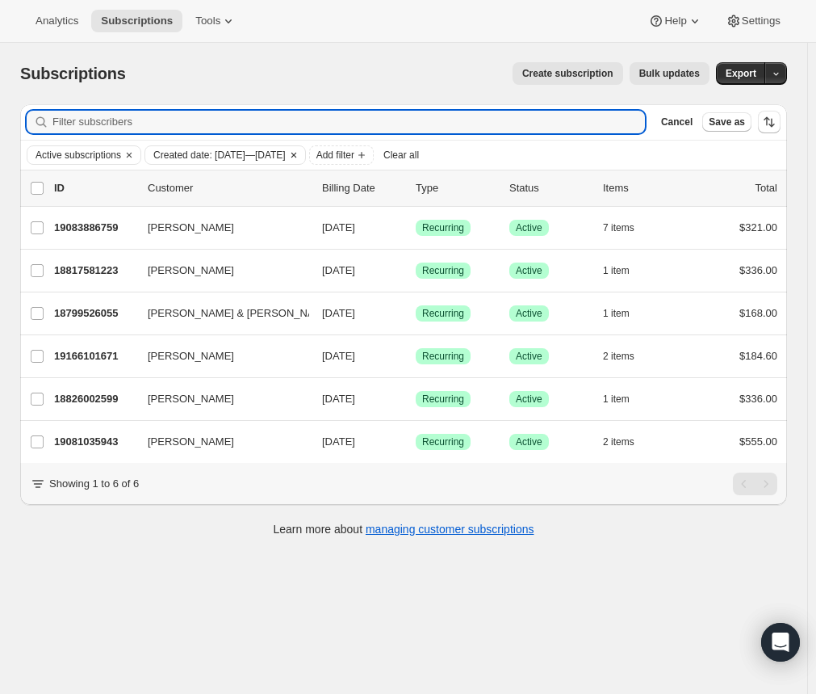
click at [258, 158] on span "Created date: [DATE]—[DATE]" at bounding box center [219, 155] width 132 height 13
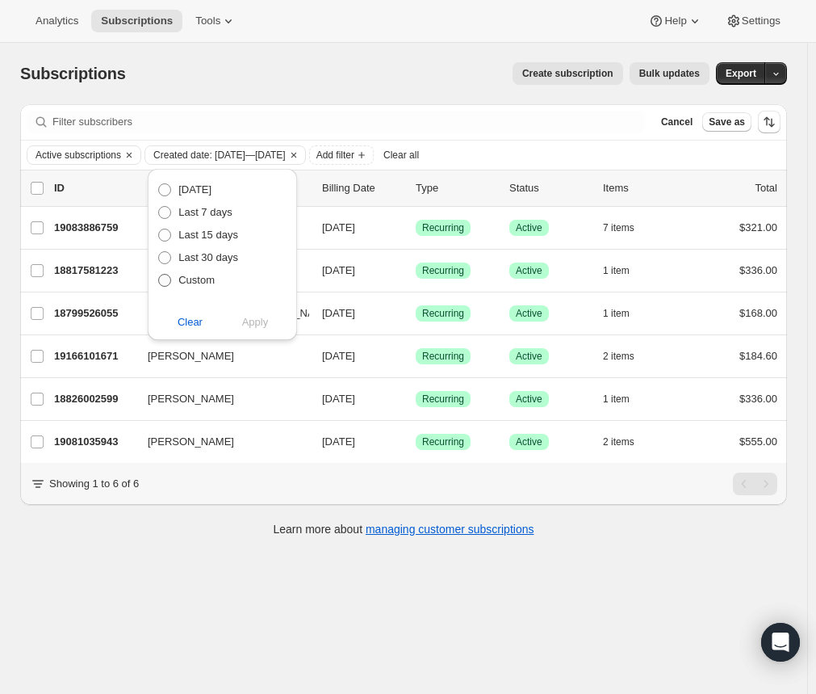
click at [194, 288] on label "Custom" at bounding box center [185, 280] width 57 height 23
click at [159, 275] on input "Custom" at bounding box center [158, 274] width 1 height 1
radio input "true"
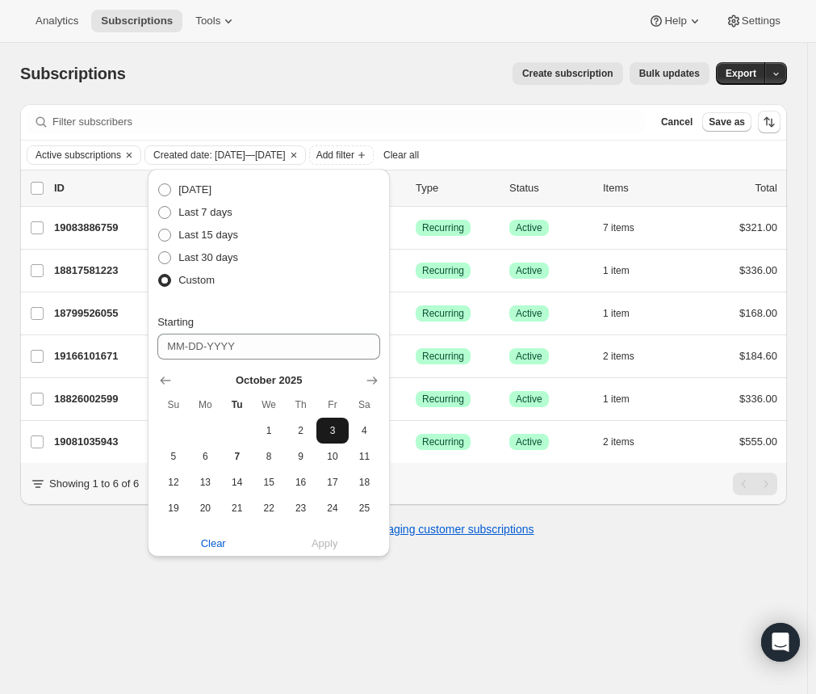
click at [328, 438] on button "3" at bounding box center [332, 430] width 31 height 26
type input "10-03-2025"
click at [524, 149] on div "Active subscriptions Created date: Sep 30, 2025—Oct 7, 2025 Add filter Clear all" at bounding box center [404, 154] width 754 height 19
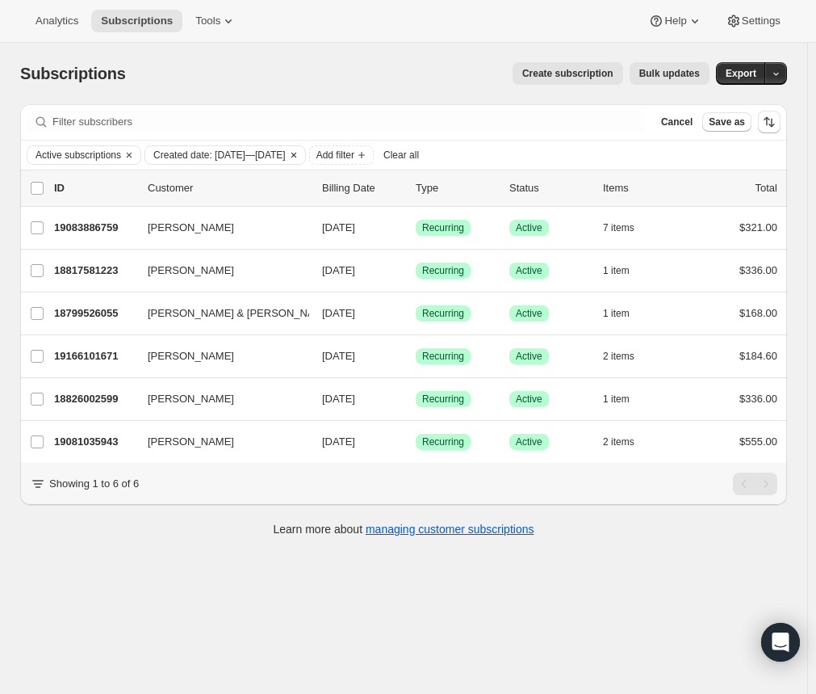
click at [256, 153] on span "Created date: Sep 30, 2025—Oct 7, 2025" at bounding box center [219, 155] width 132 height 13
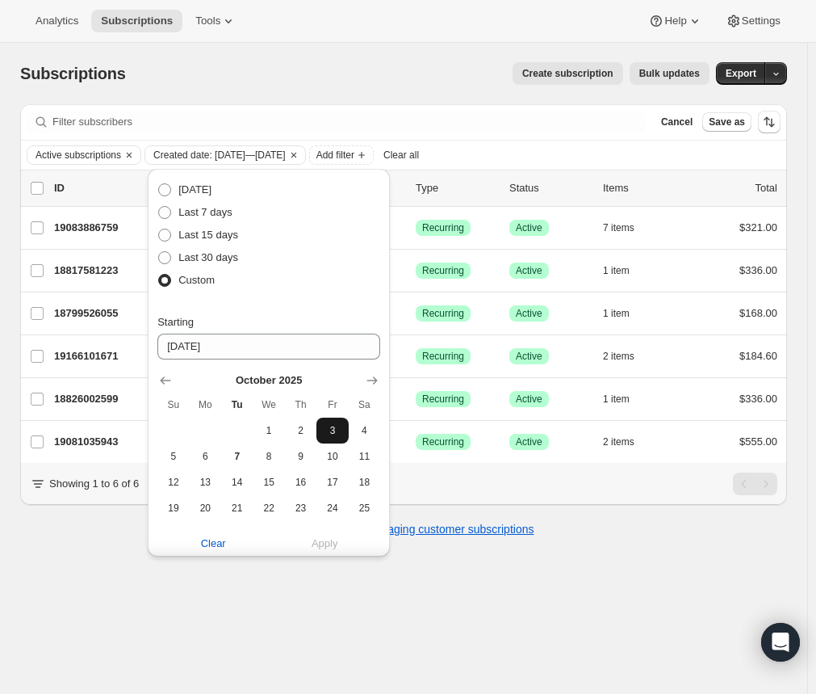
click at [337, 424] on span "3" at bounding box center [332, 430] width 19 height 13
click at [326, 447] on button "10" at bounding box center [332, 456] width 31 height 26
type input "10-10-2025"
click at [245, 153] on span "Created date: Sep 30, 2025—Oct 7, 2025" at bounding box center [219, 155] width 132 height 13
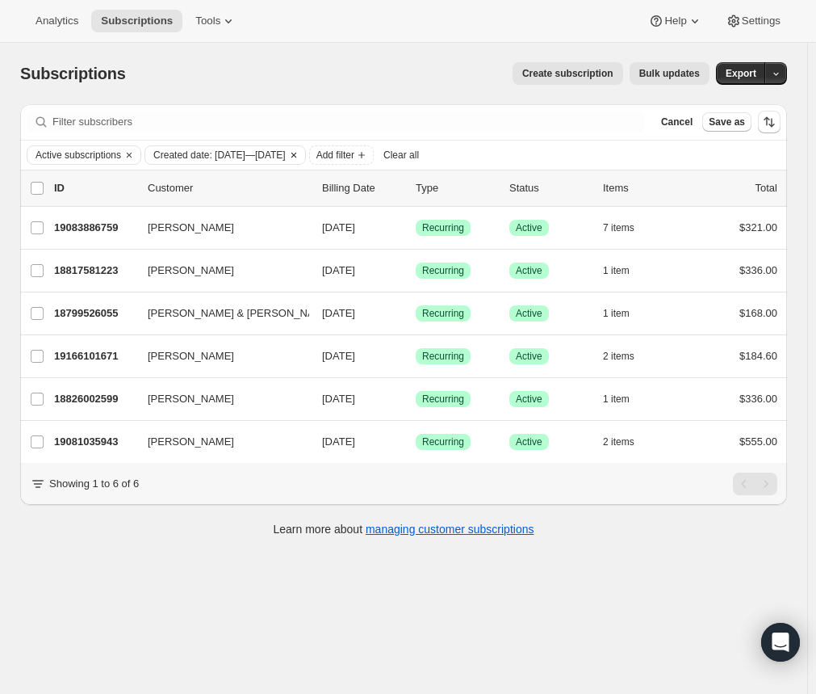
click at [245, 153] on span "Created date: Sep 30, 2025—Oct 7, 2025" at bounding box center [219, 155] width 132 height 13
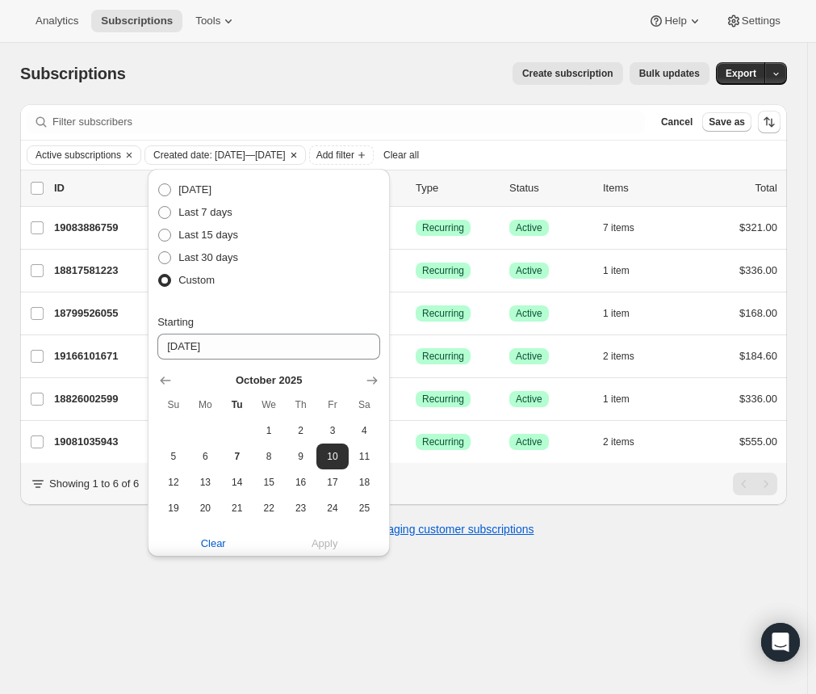
click at [302, 148] on button "Clear" at bounding box center [294, 155] width 16 height 18
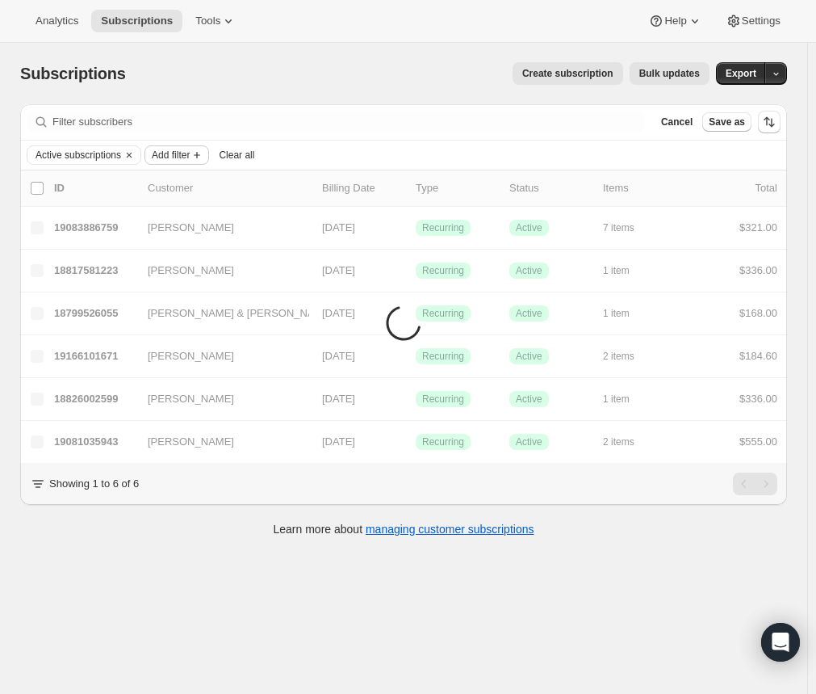
click at [189, 148] on button "Add filter" at bounding box center [177, 154] width 65 height 19
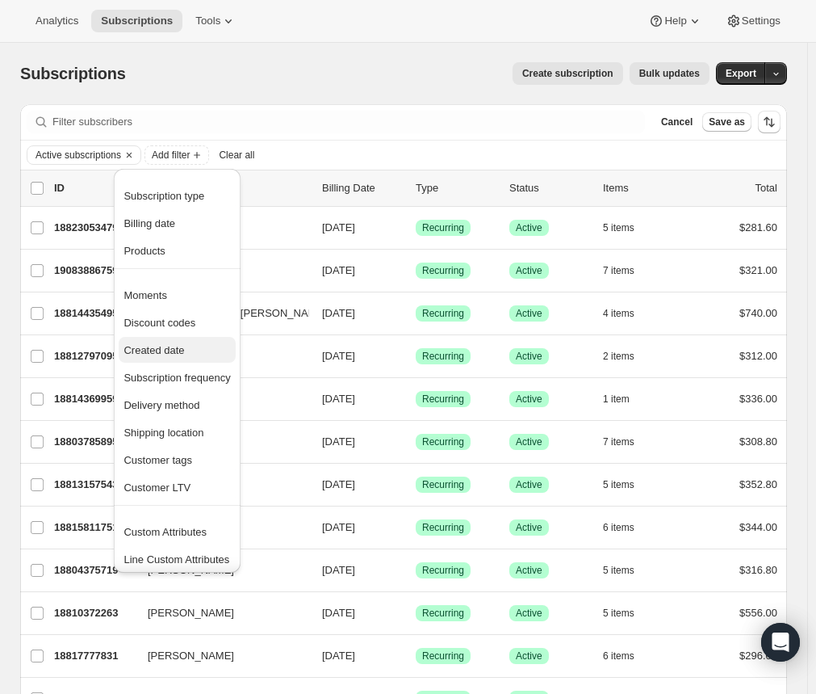
click at [180, 355] on span "Created date" at bounding box center [154, 350] width 61 height 12
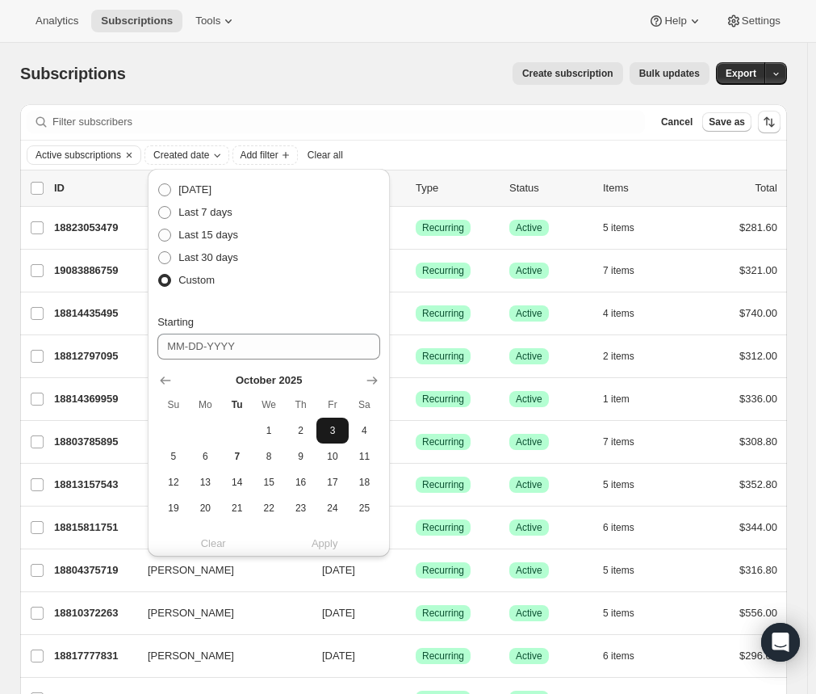
click at [334, 441] on button "3" at bounding box center [332, 430] width 31 height 26
click at [260, 463] on button "8" at bounding box center [268, 456] width 31 height 26
click at [334, 429] on span "3" at bounding box center [332, 430] width 19 height 13
type input "10-03-2025"
click at [361, 107] on div "Filter subscribers Cancel Save as" at bounding box center [403, 122] width 767 height 36
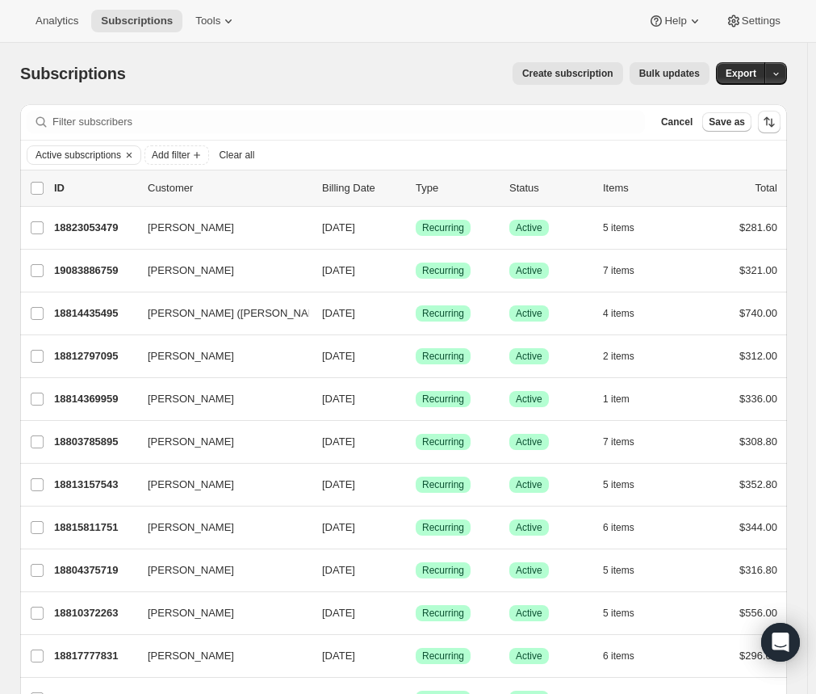
click at [147, 166] on div "Active subscriptions Add filter Clear all" at bounding box center [403, 155] width 767 height 29
click at [199, 153] on icon "Add filter" at bounding box center [197, 155] width 13 height 13
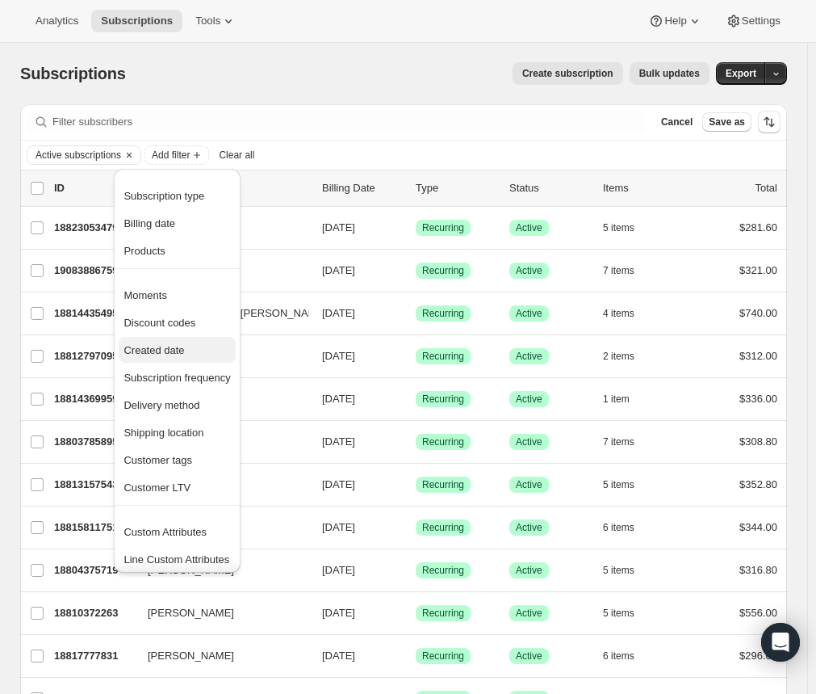
click at [150, 351] on span "Created date" at bounding box center [154, 350] width 61 height 12
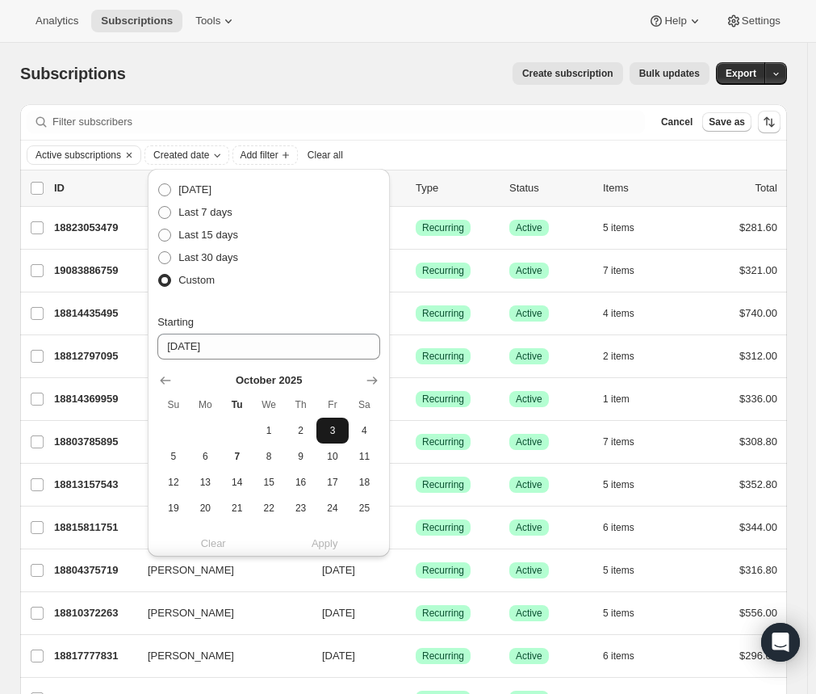
click at [331, 426] on span "3" at bounding box center [332, 430] width 19 height 13
click at [338, 532] on div "Clear Apply" at bounding box center [268, 542] width 223 height 27
click at [281, 346] on input "10-03-2025" at bounding box center [268, 347] width 223 height 26
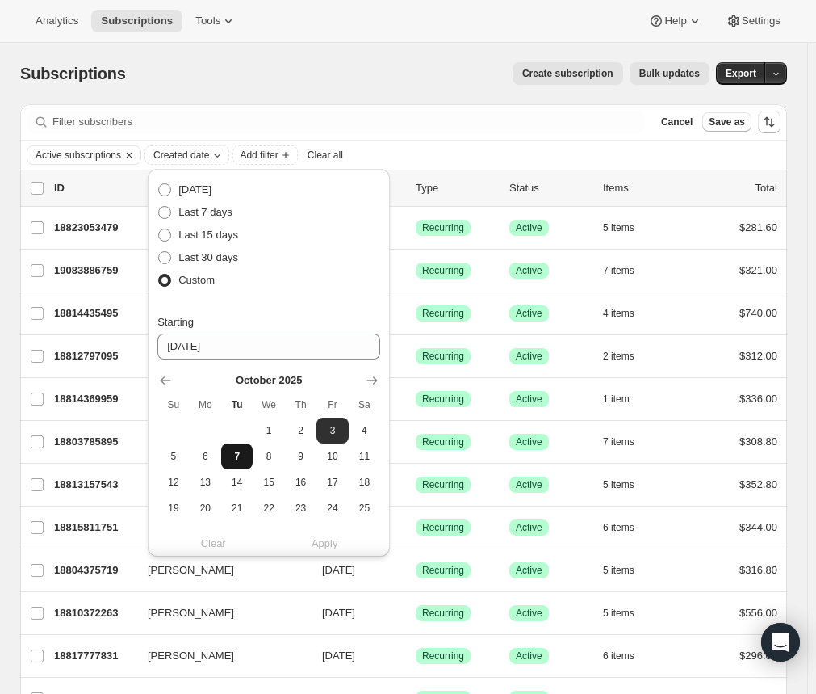
click at [238, 455] on span "7" at bounding box center [237, 456] width 19 height 13
click at [324, 433] on span "3" at bounding box center [332, 430] width 19 height 13
type input "10-03-2025"
click at [383, 373] on button "Show next month, November 2025" at bounding box center [372, 380] width 23 height 23
click at [162, 380] on icon "Show previous month, October 2025" at bounding box center [166, 380] width 10 height 8
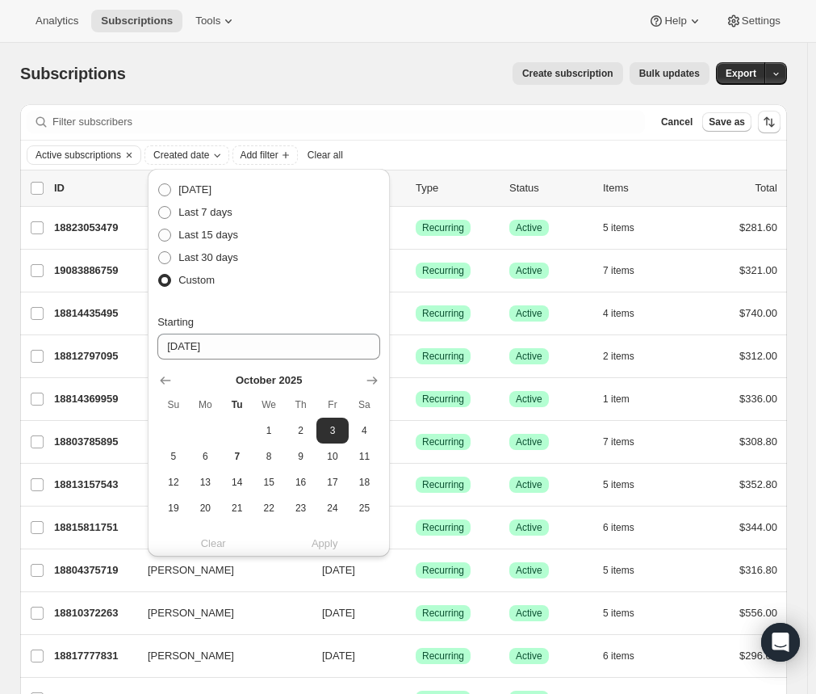
drag, startPoint x: 321, startPoint y: 547, endPoint x: 326, endPoint y: 530, distance: 17.9
click at [321, 546] on div "Clear Apply" at bounding box center [268, 543] width 223 height 16
click at [164, 184] on span at bounding box center [164, 189] width 13 height 13
click at [159, 184] on input "Today" at bounding box center [158, 183] width 1 height 1
radio input "true"
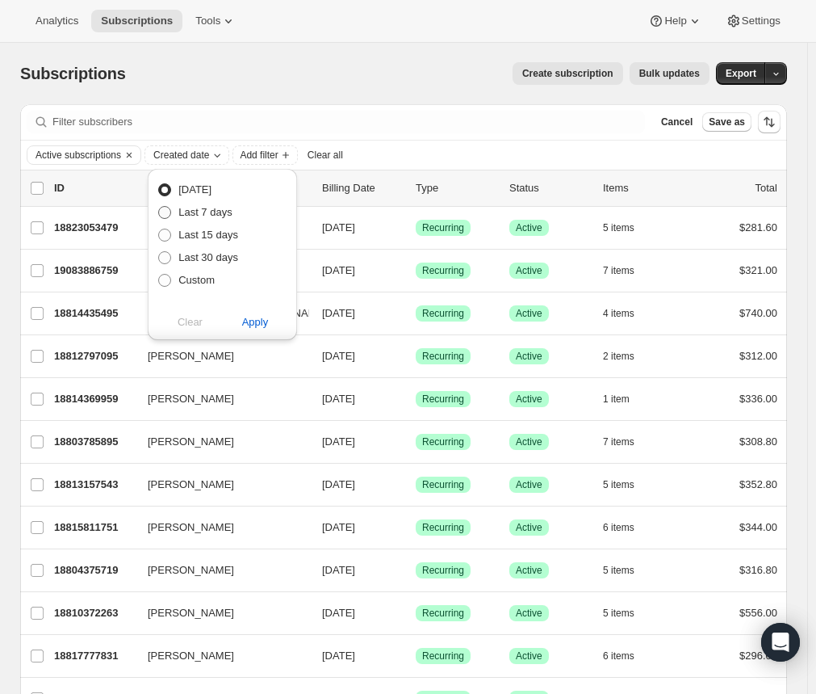
click at [206, 209] on span "Last 7 days" at bounding box center [205, 212] width 54 height 12
click at [159, 207] on input "Last 7 days" at bounding box center [158, 206] width 1 height 1
radio input "true"
drag, startPoint x: 193, startPoint y: 290, endPoint x: 195, endPoint y: 281, distance: 9.0
click at [195, 286] on label "Custom" at bounding box center [185, 280] width 57 height 23
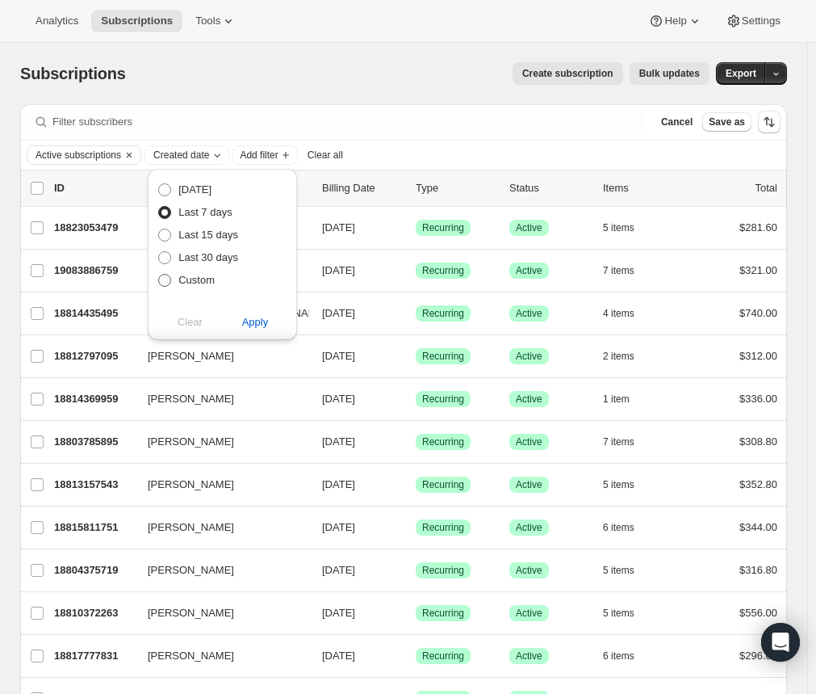
click at [171, 274] on span at bounding box center [164, 280] width 13 height 13
click at [159, 274] on input "Custom" at bounding box center [158, 274] width 1 height 1
radio input "true"
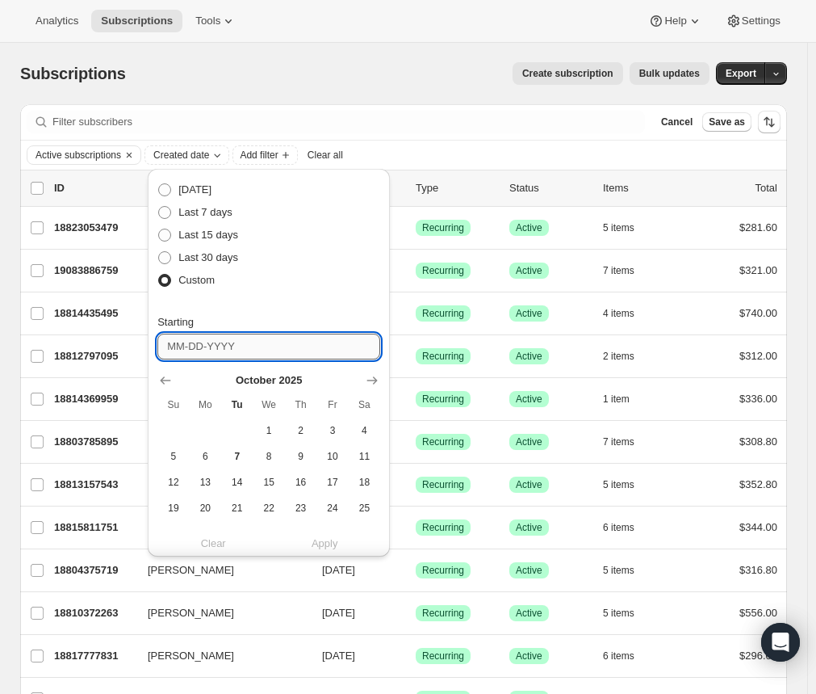
click at [216, 345] on input "Starting" at bounding box center [268, 347] width 223 height 26
click at [332, 440] on button "3" at bounding box center [332, 430] width 31 height 26
type input "10-03-2025"
click at [253, 351] on input "10-03-2025" at bounding box center [268, 347] width 223 height 26
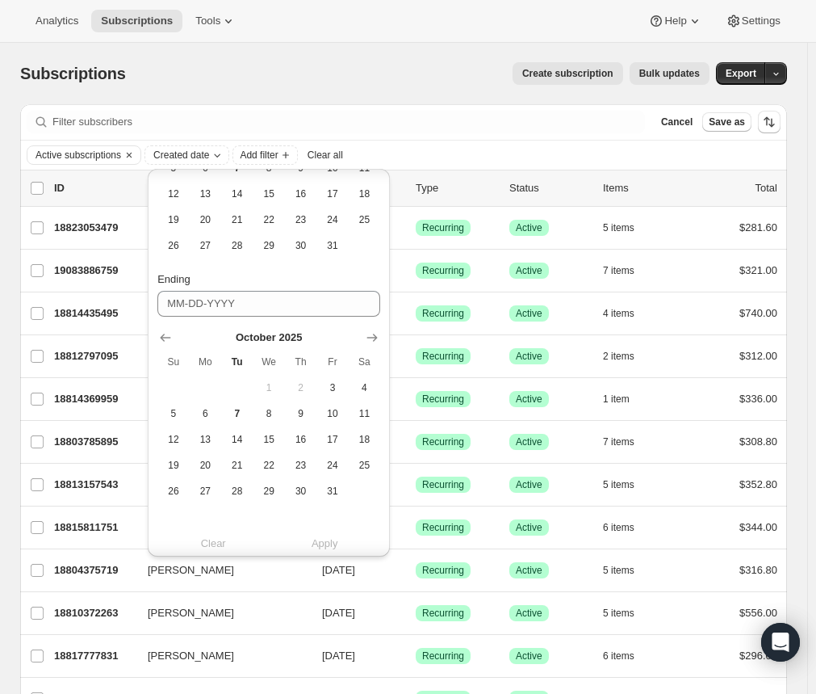
scroll to position [297, 0]
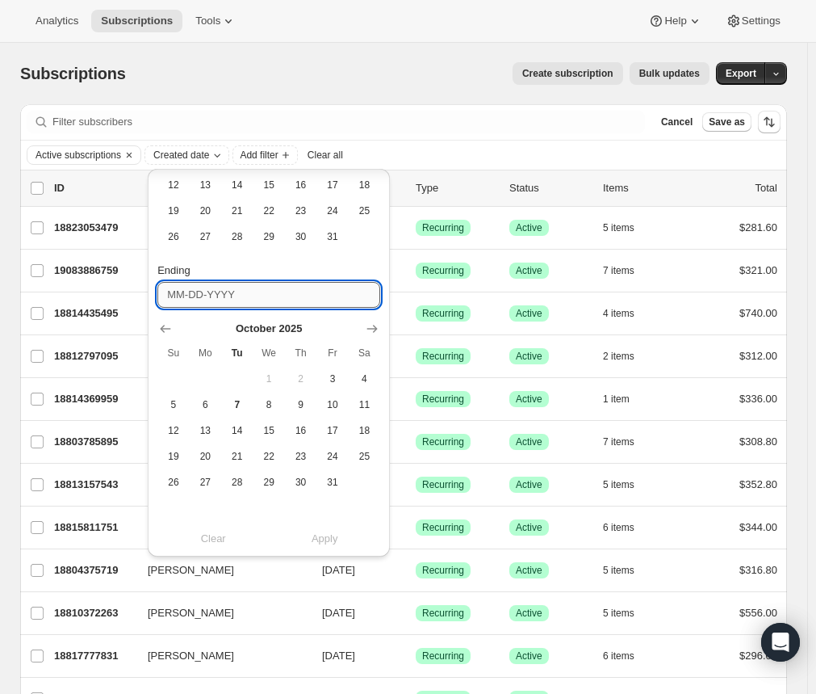
click at [279, 297] on input "Ending" at bounding box center [268, 295] width 223 height 26
click at [240, 401] on span "7" at bounding box center [237, 404] width 19 height 13
type input "10-07-2025"
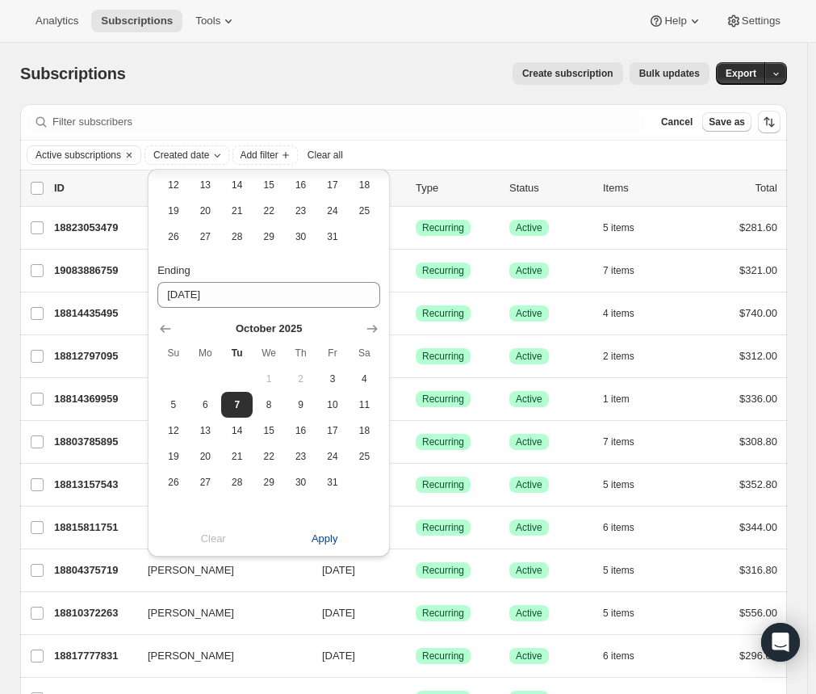
click at [334, 535] on span "Apply" at bounding box center [325, 539] width 27 height 16
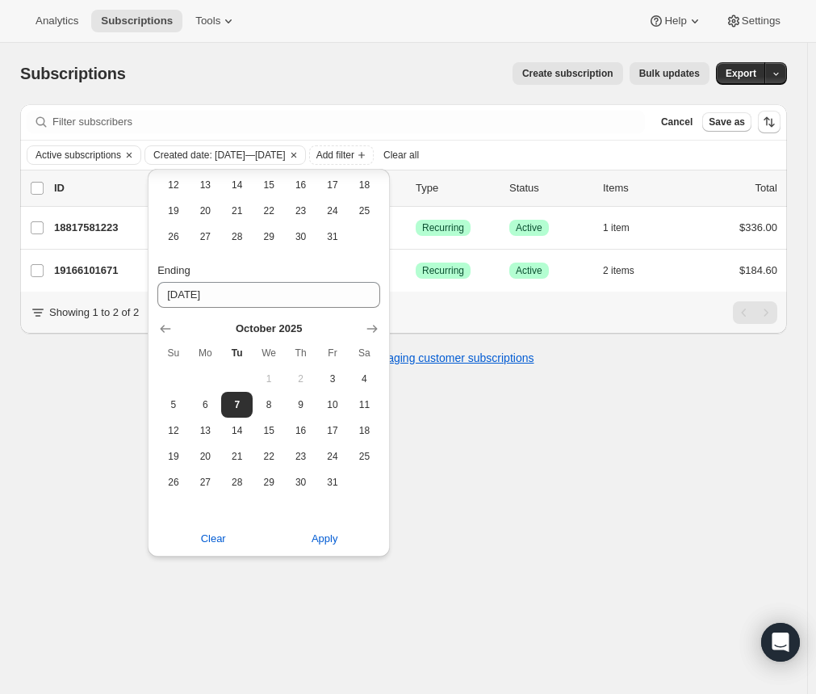
click at [433, 64] on div "Create subscription Bulk updates" at bounding box center [427, 73] width 564 height 23
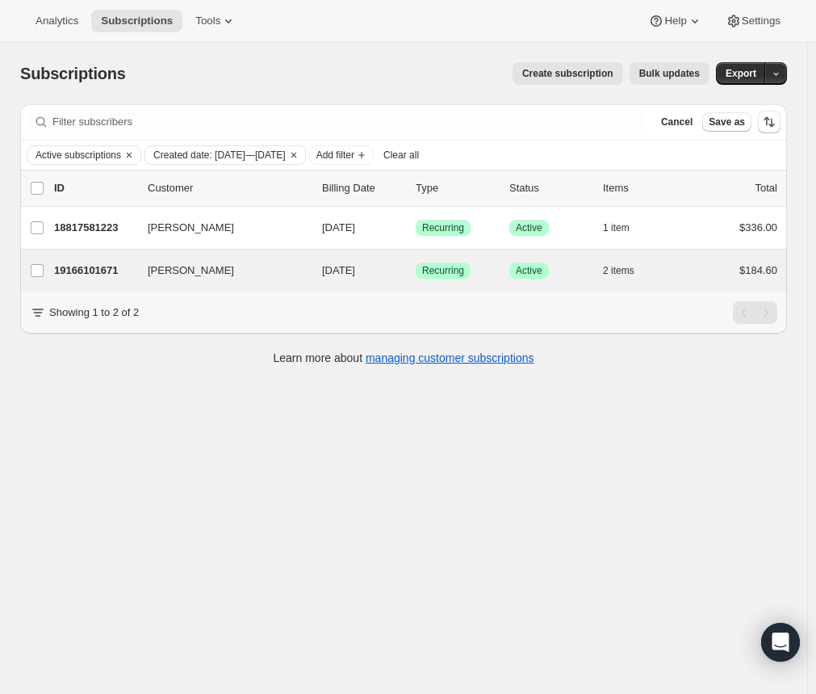
click at [103, 283] on div "Troy Woore 19166101671 Troy Woore 01/03/2026 Success Recurring Success Active 2…" at bounding box center [403, 271] width 767 height 42
click at [108, 273] on p "19166101671" at bounding box center [94, 270] width 81 height 16
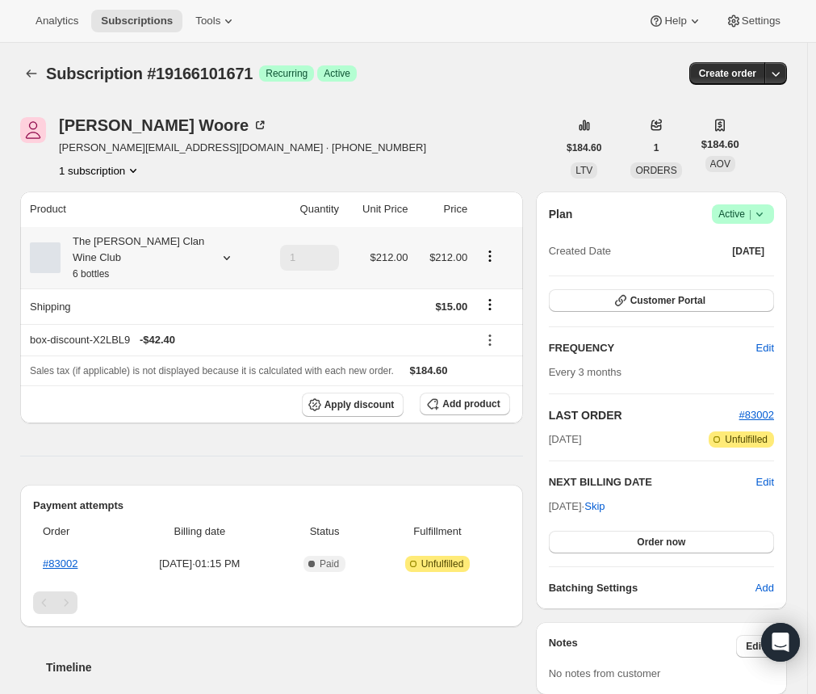
click at [224, 250] on icon at bounding box center [227, 258] width 16 height 16
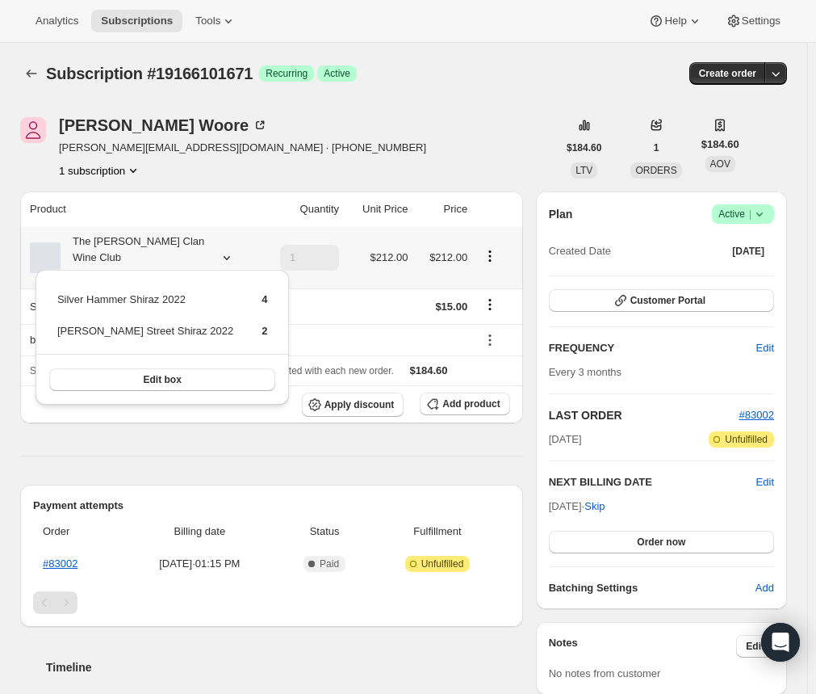
click at [227, 256] on icon at bounding box center [227, 258] width 6 height 4
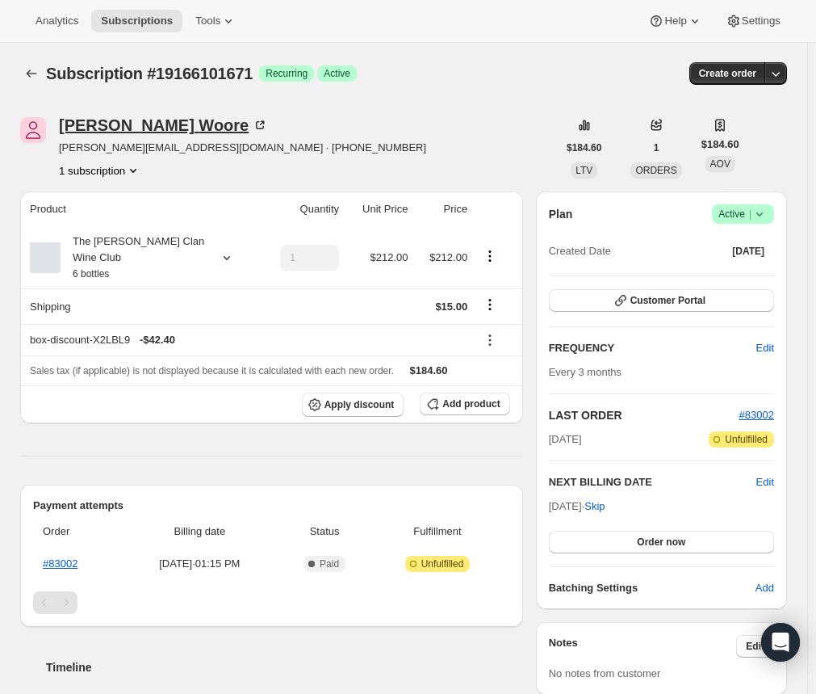
click at [116, 124] on div "Troy Woore" at bounding box center [163, 125] width 209 height 16
